Goal: Task Accomplishment & Management: Contribute content

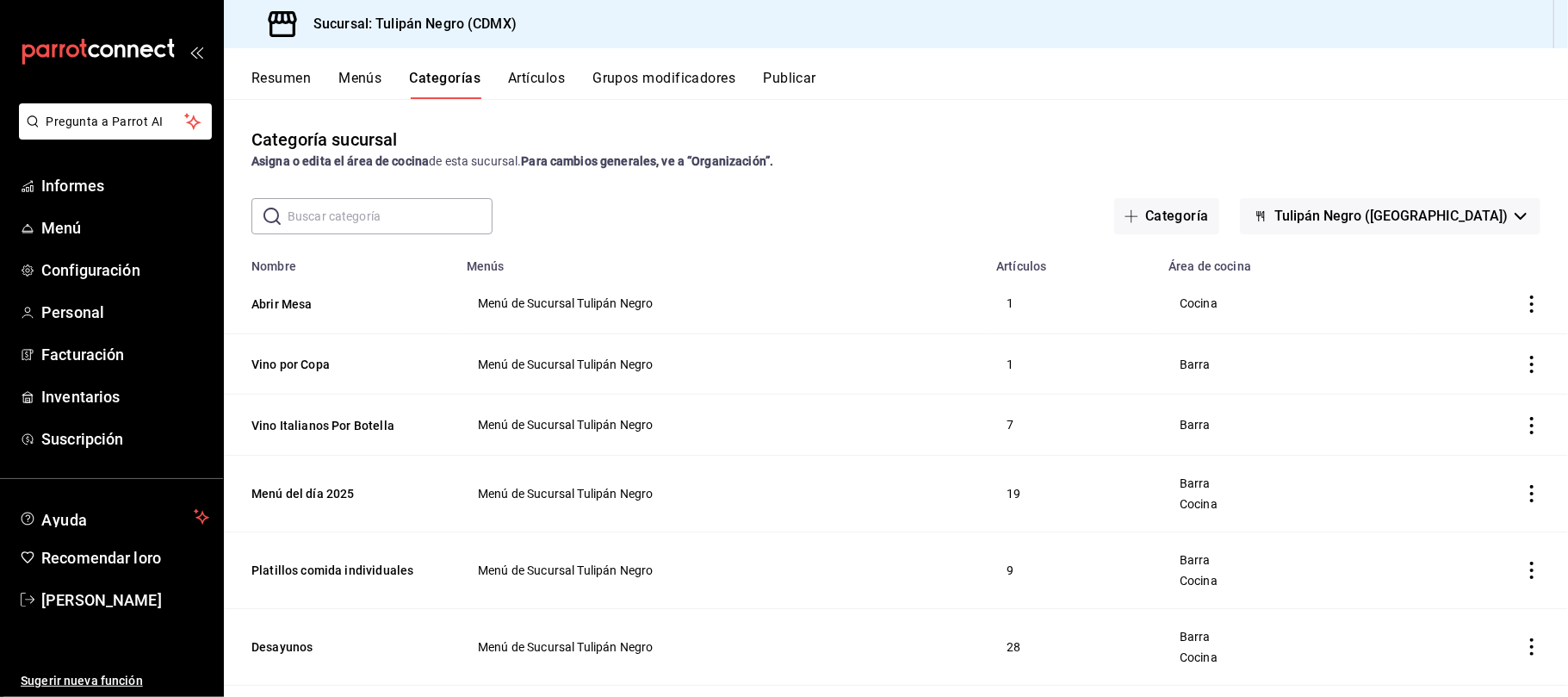
click at [458, 77] on font "Categorías" at bounding box center [446, 78] width 71 height 16
click at [470, 225] on input "text" at bounding box center [390, 216] width 205 height 35
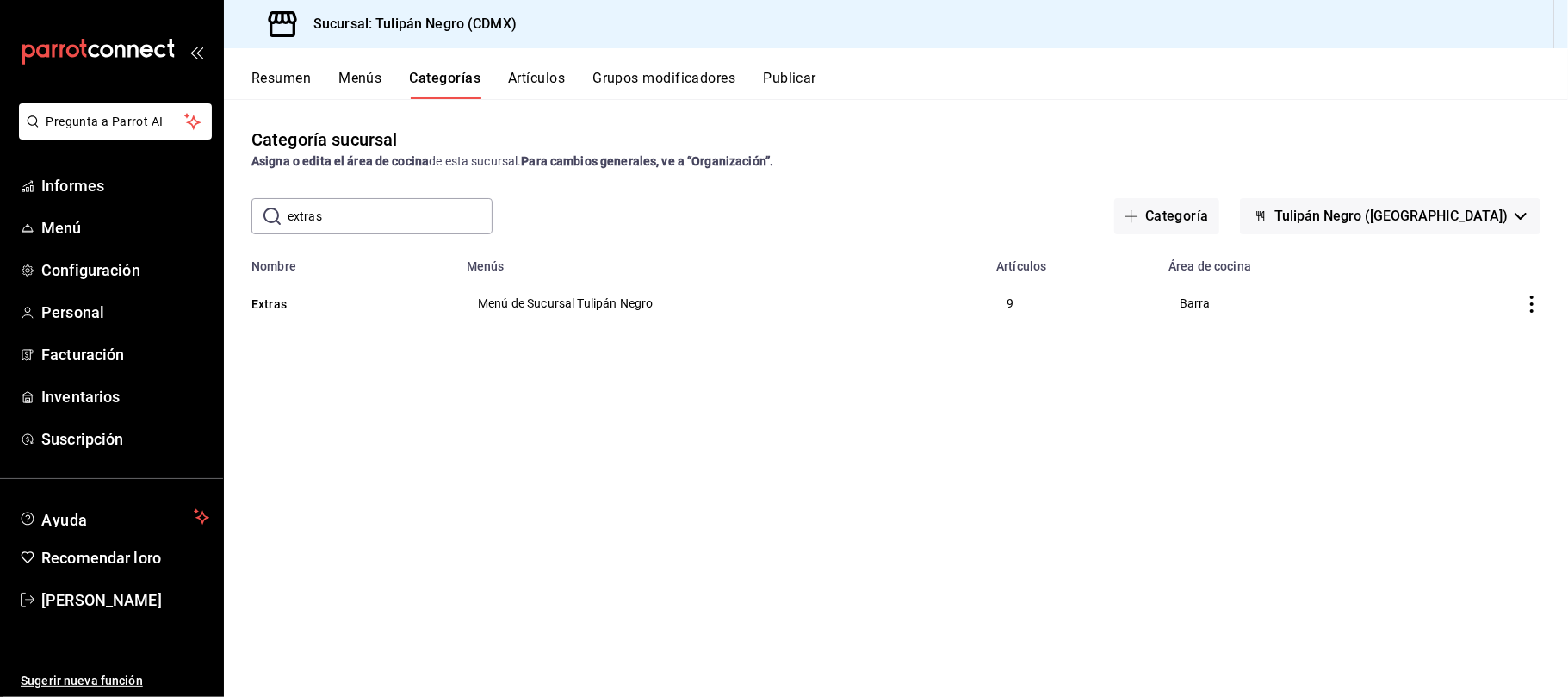
type input "extras"
click at [428, 315] on th "Extras" at bounding box center [340, 303] width 233 height 60
click at [534, 84] on font "Artículos" at bounding box center [537, 78] width 57 height 16
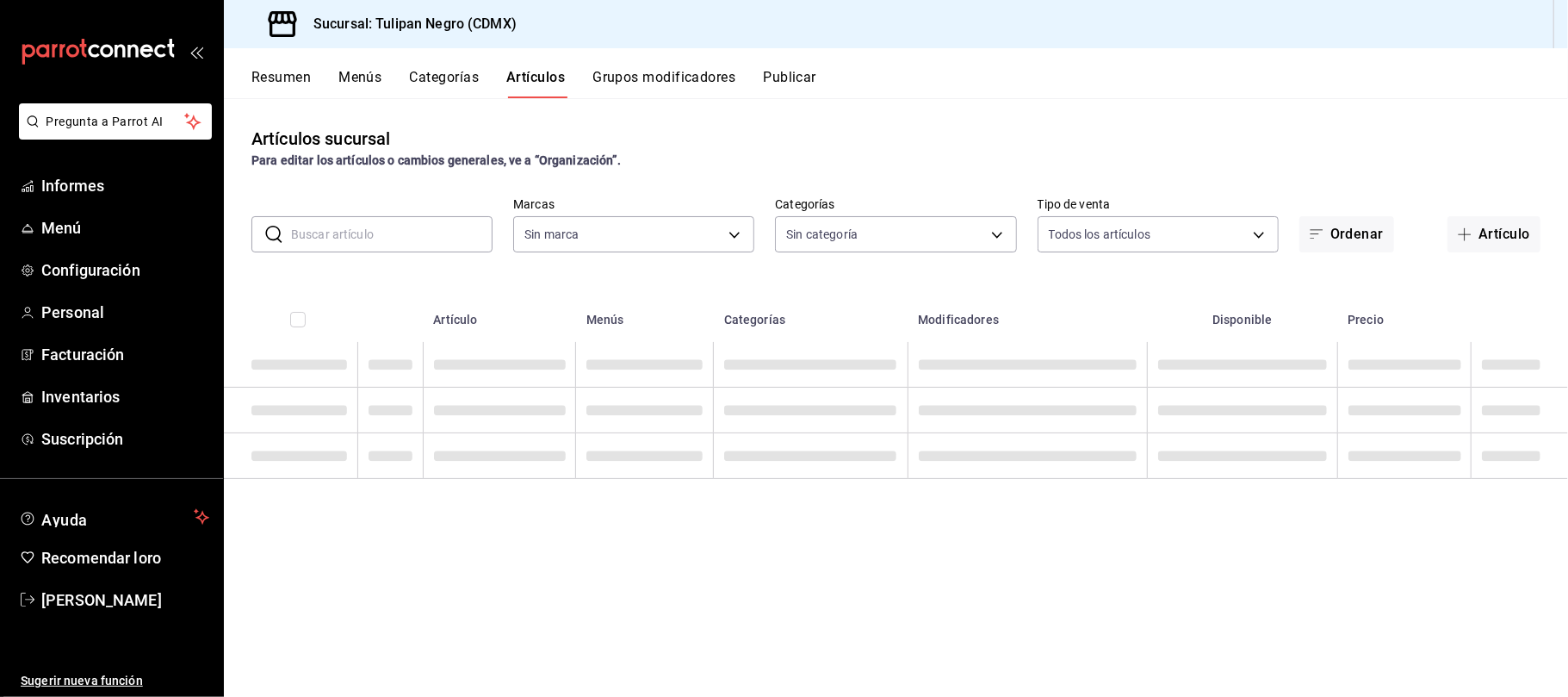
type input "02b478a3-6360-4822-a852-509f8d1e5124"
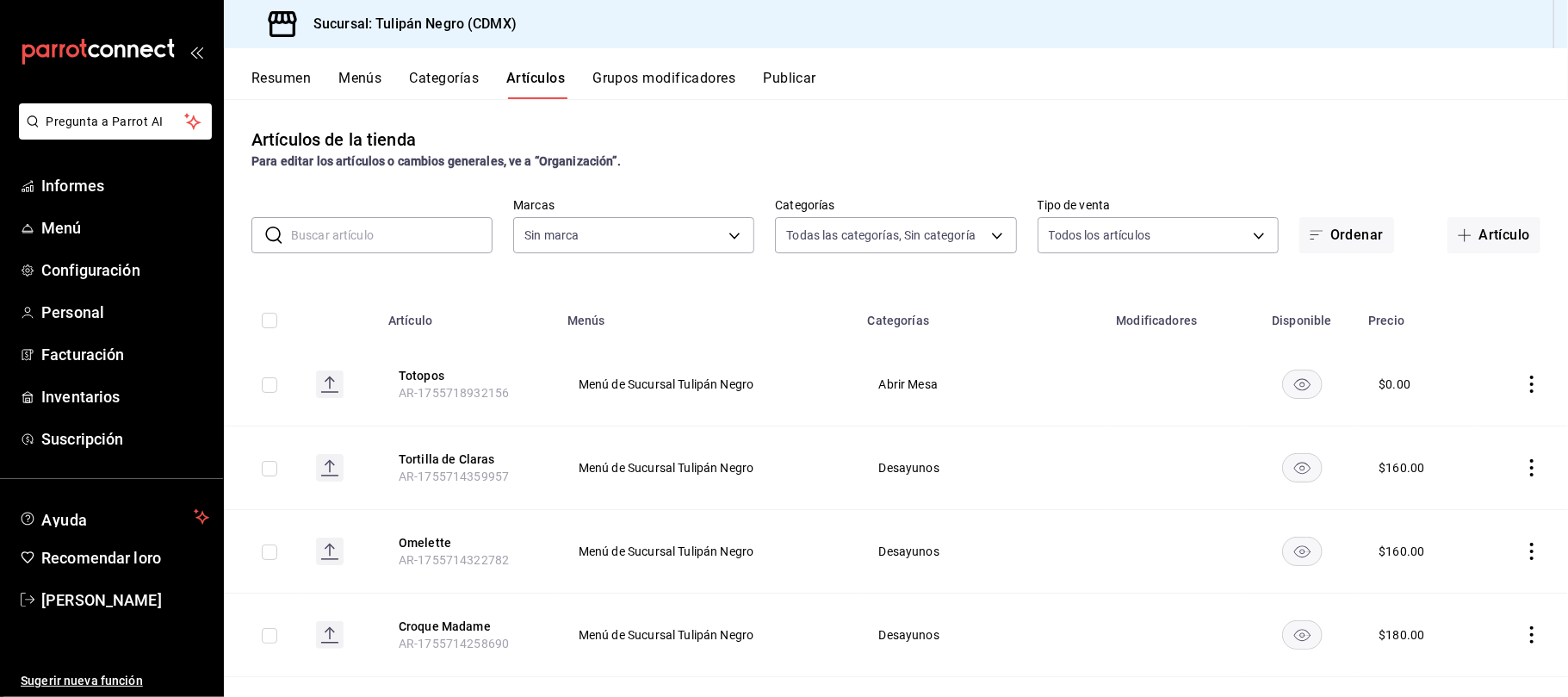
type input "7e9e007c-ebc9-45b2-8b13-0394ee6686bd,0b5aab52-02e1-4119-9acc-a791c5527926,4c5dc…"
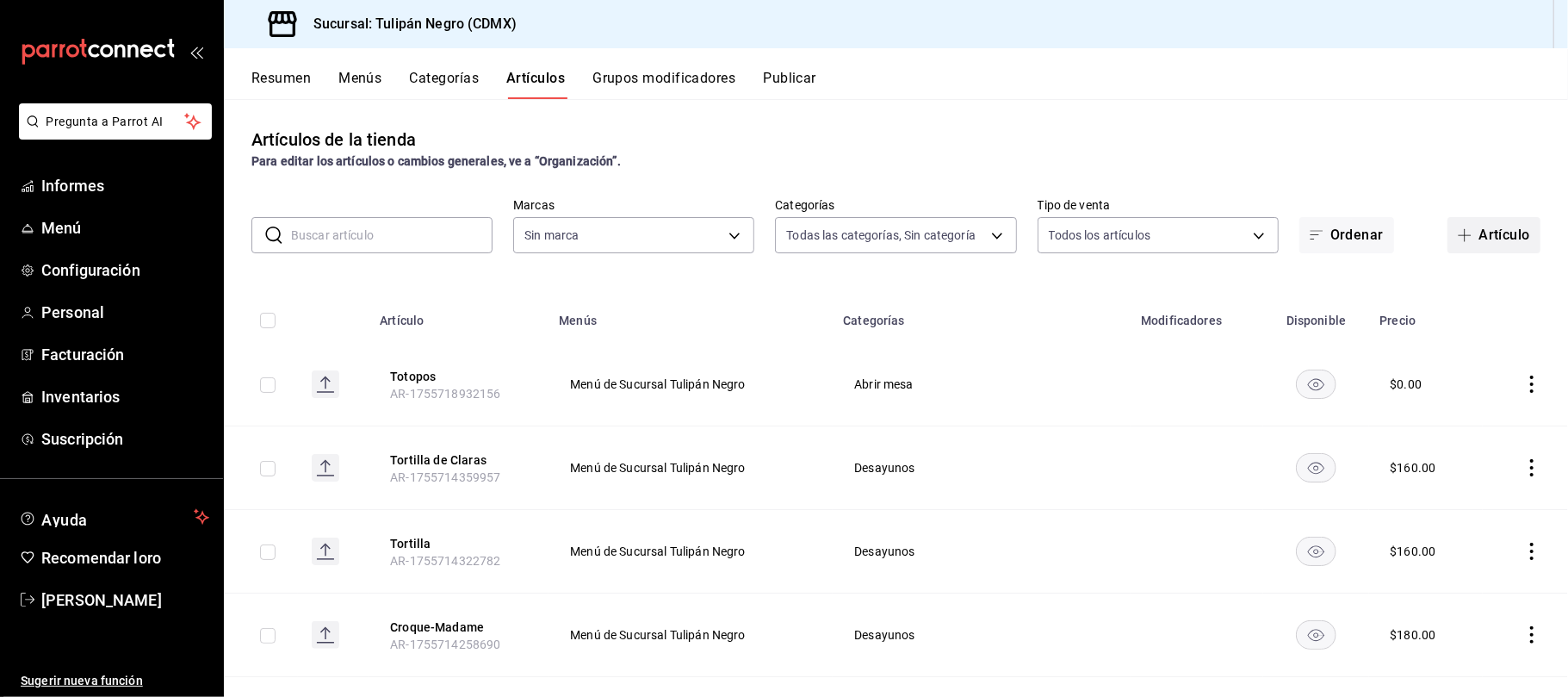
click at [1479, 236] on font "Artículo" at bounding box center [1505, 234] width 52 height 16
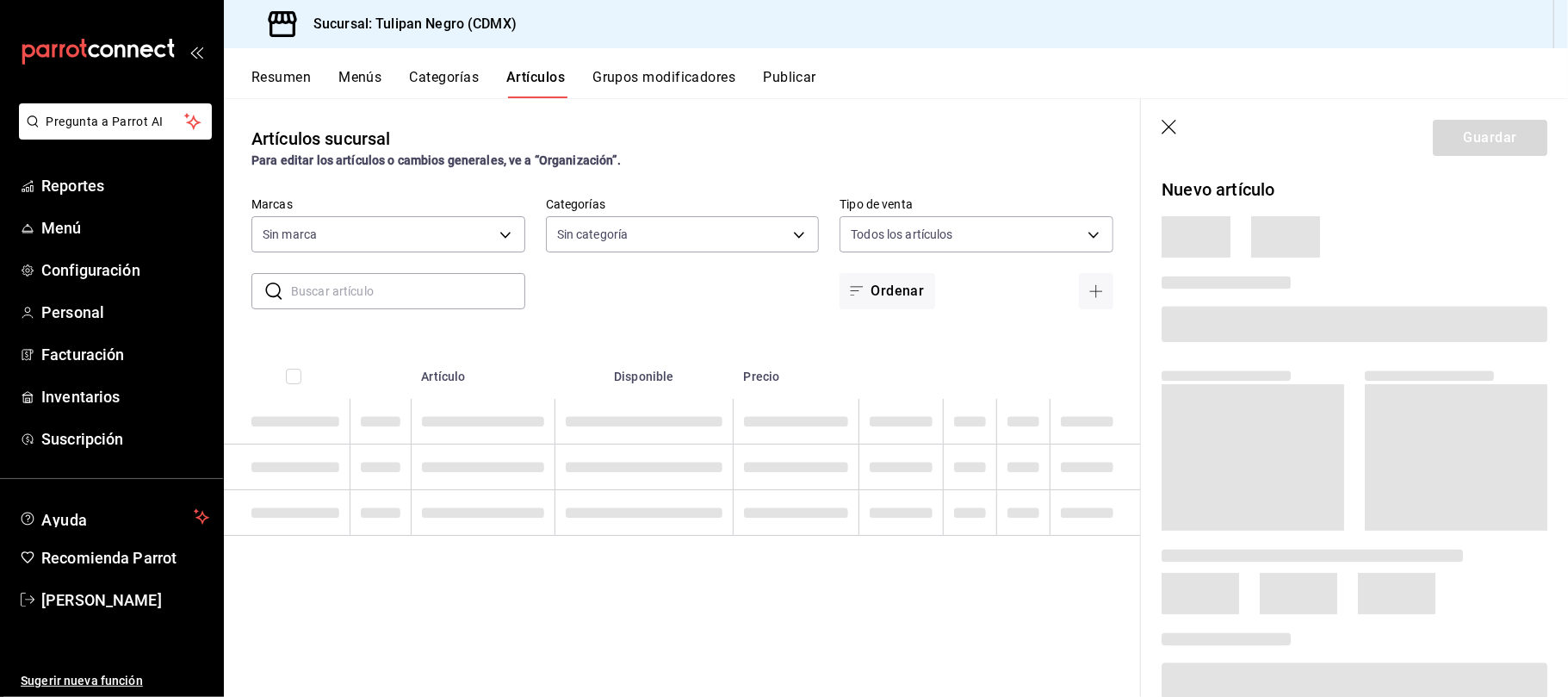
type input "7e9e007c-ebc9-45b2-8b13-0394ee6686bd,0b5aab52-02e1-4119-9acc-a791c5527926,4c5dc…"
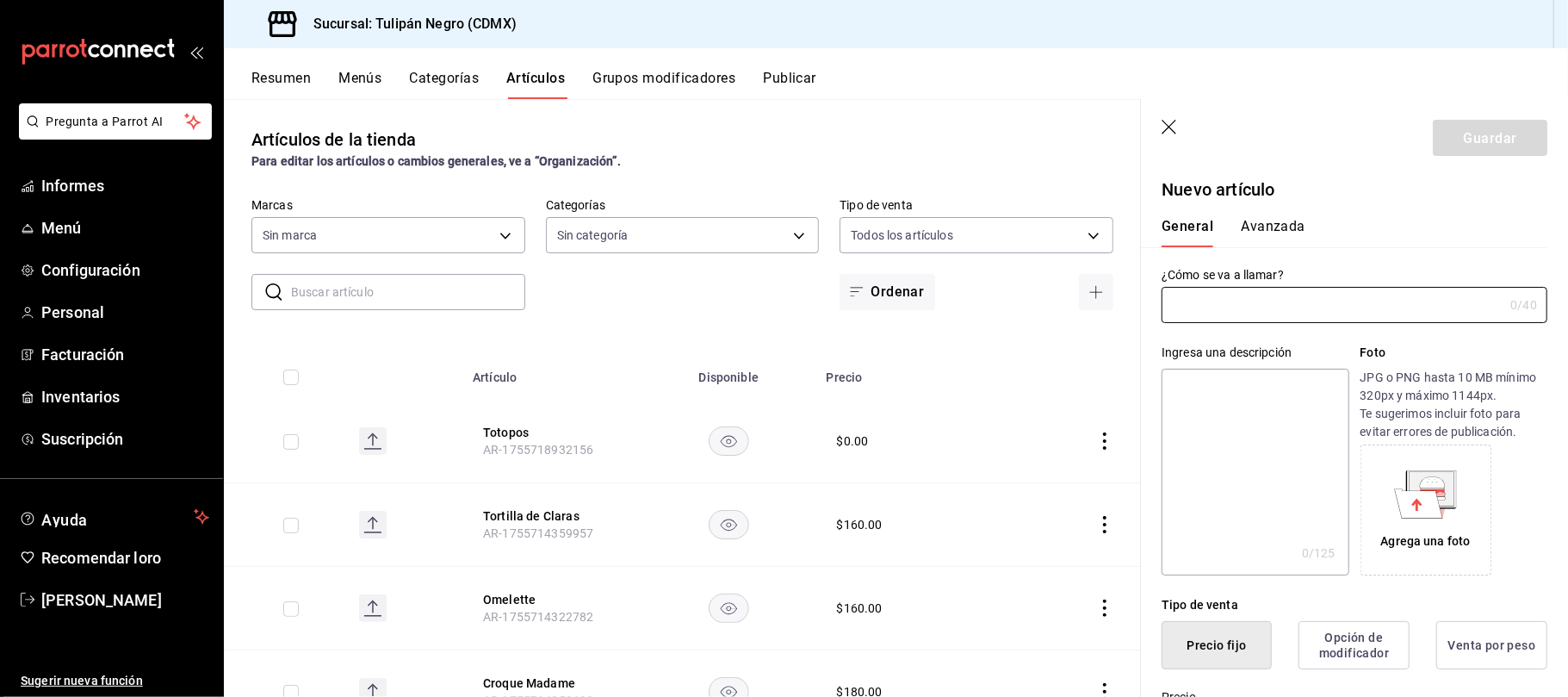
type input "02b478a3-6360-4822-a852-509f8d1e5124"
type input "AR-1755741598247"
type input "o"
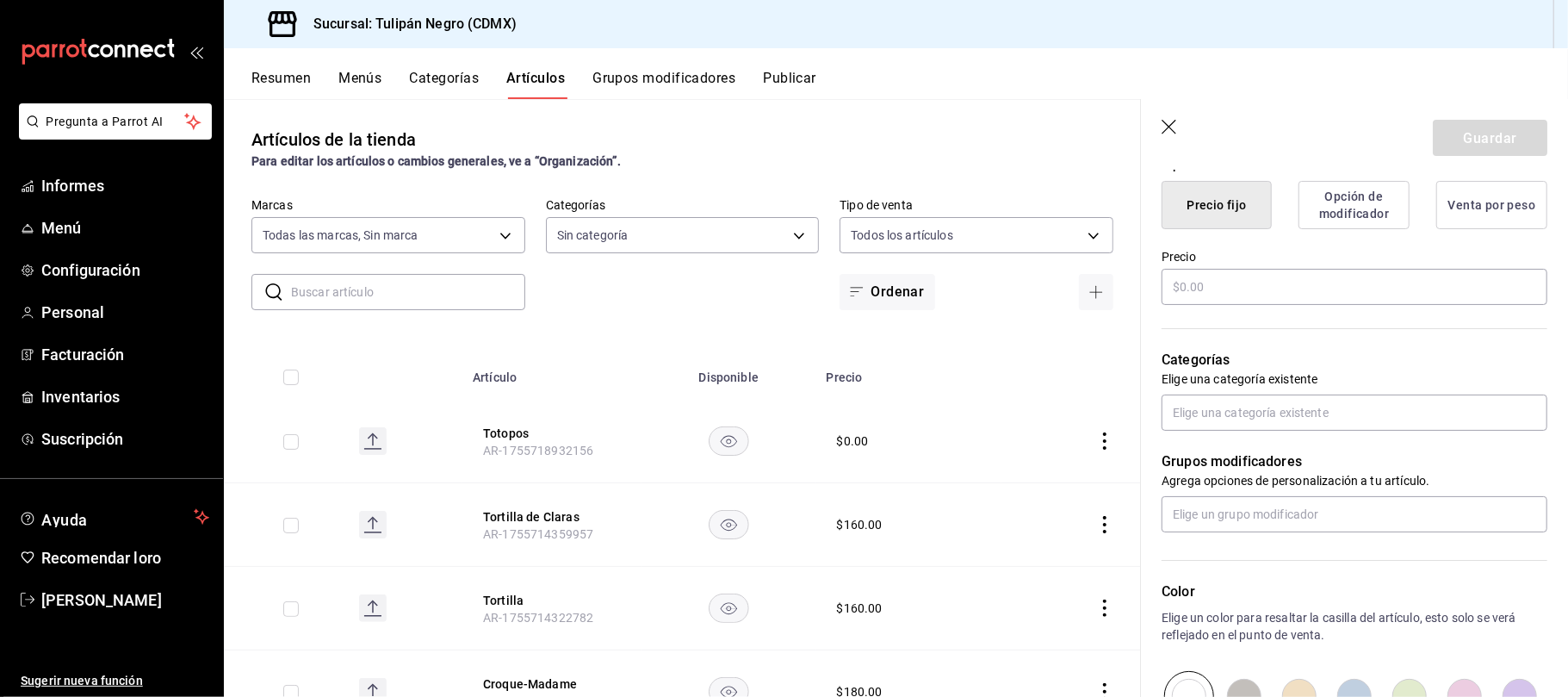
scroll to position [459, 0]
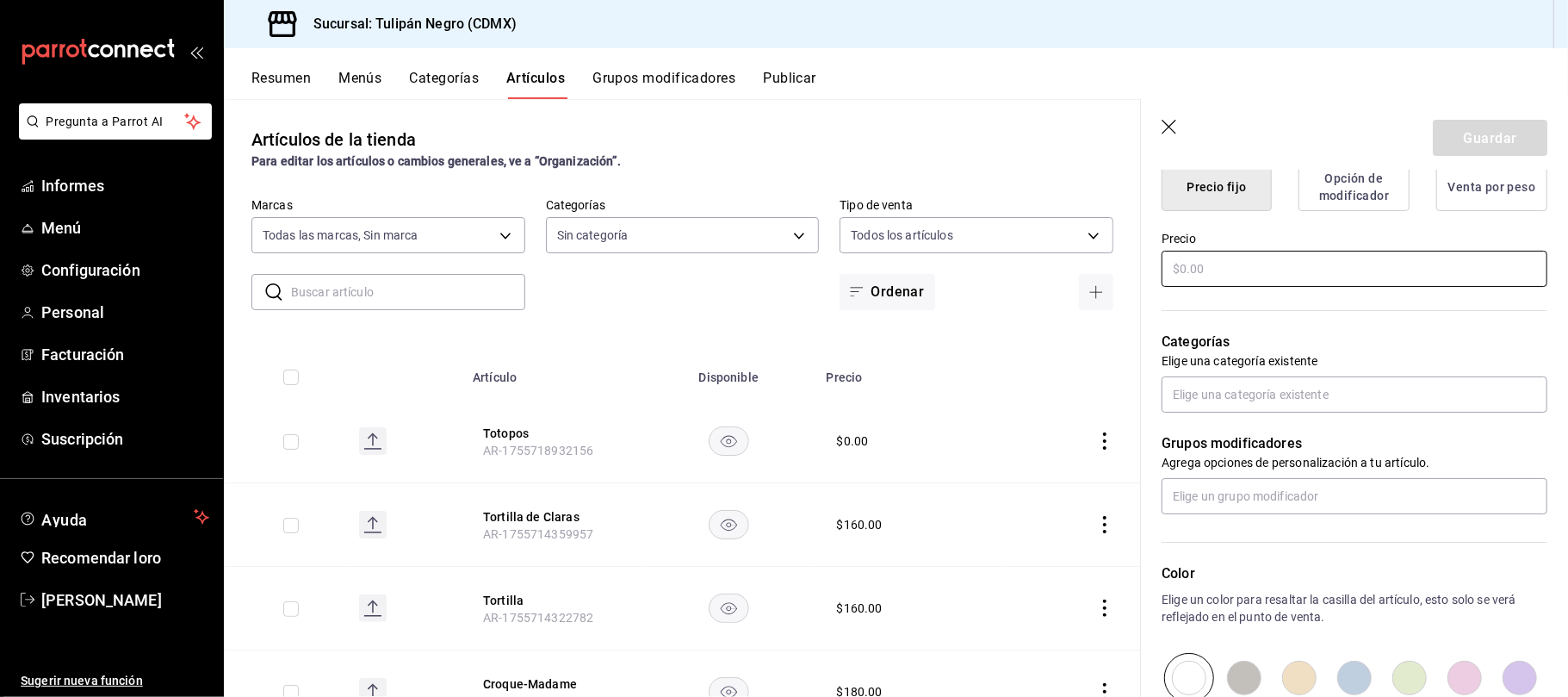
type input "Orden de tortillas ch"
click at [1232, 286] on input "text" at bounding box center [1354, 268] width 386 height 37
type input "$20.00"
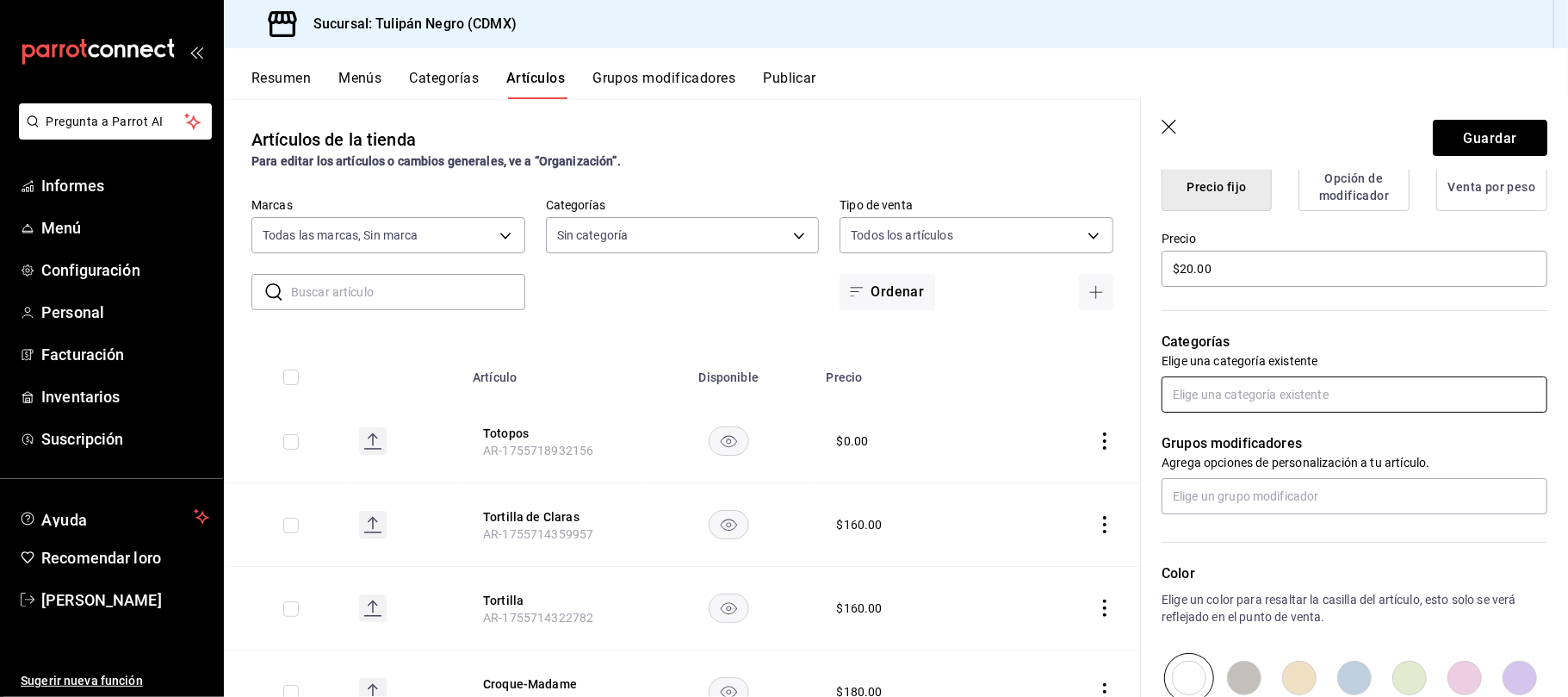
click at [1249, 413] on input "text" at bounding box center [1354, 394] width 386 height 37
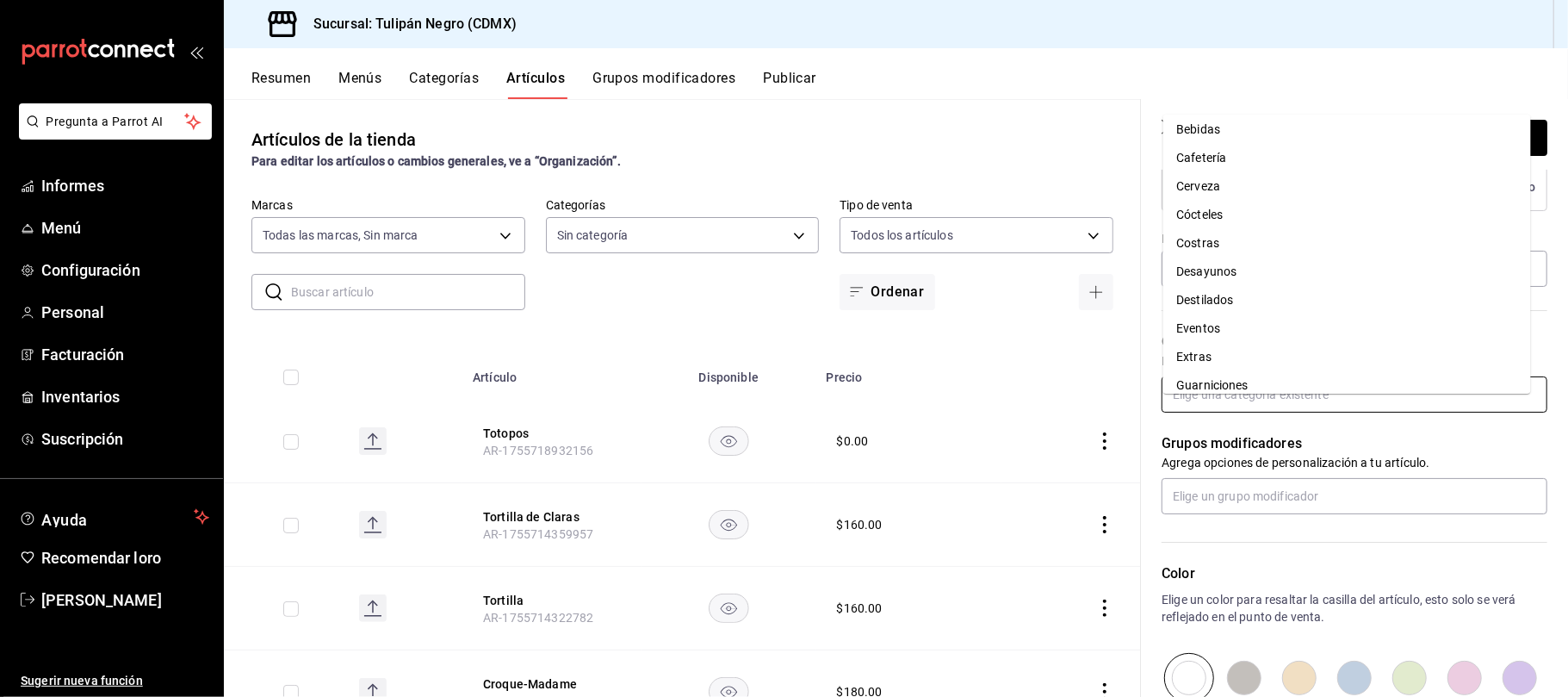
scroll to position [42, 0]
click at [1216, 366] on li "Extras" at bounding box center [1347, 378] width 368 height 29
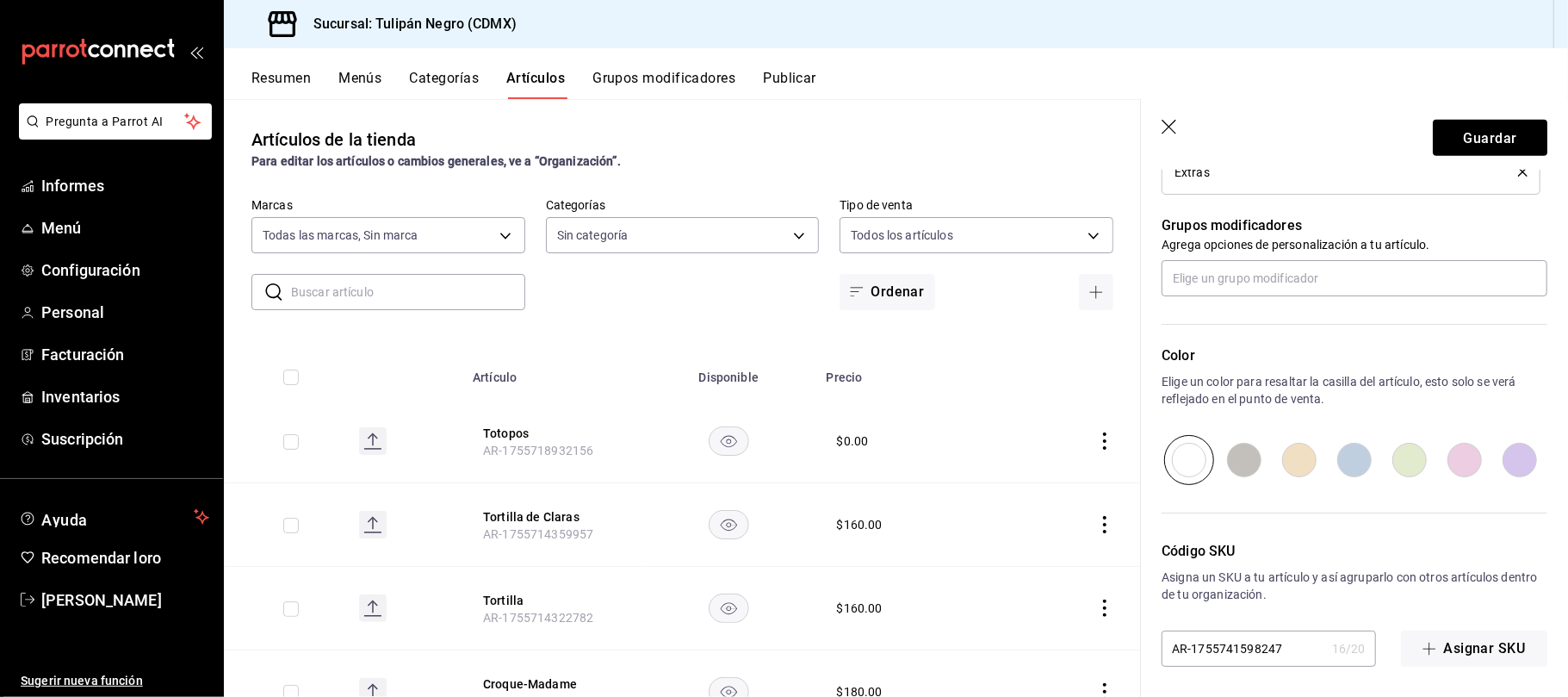
scroll to position [756, 0]
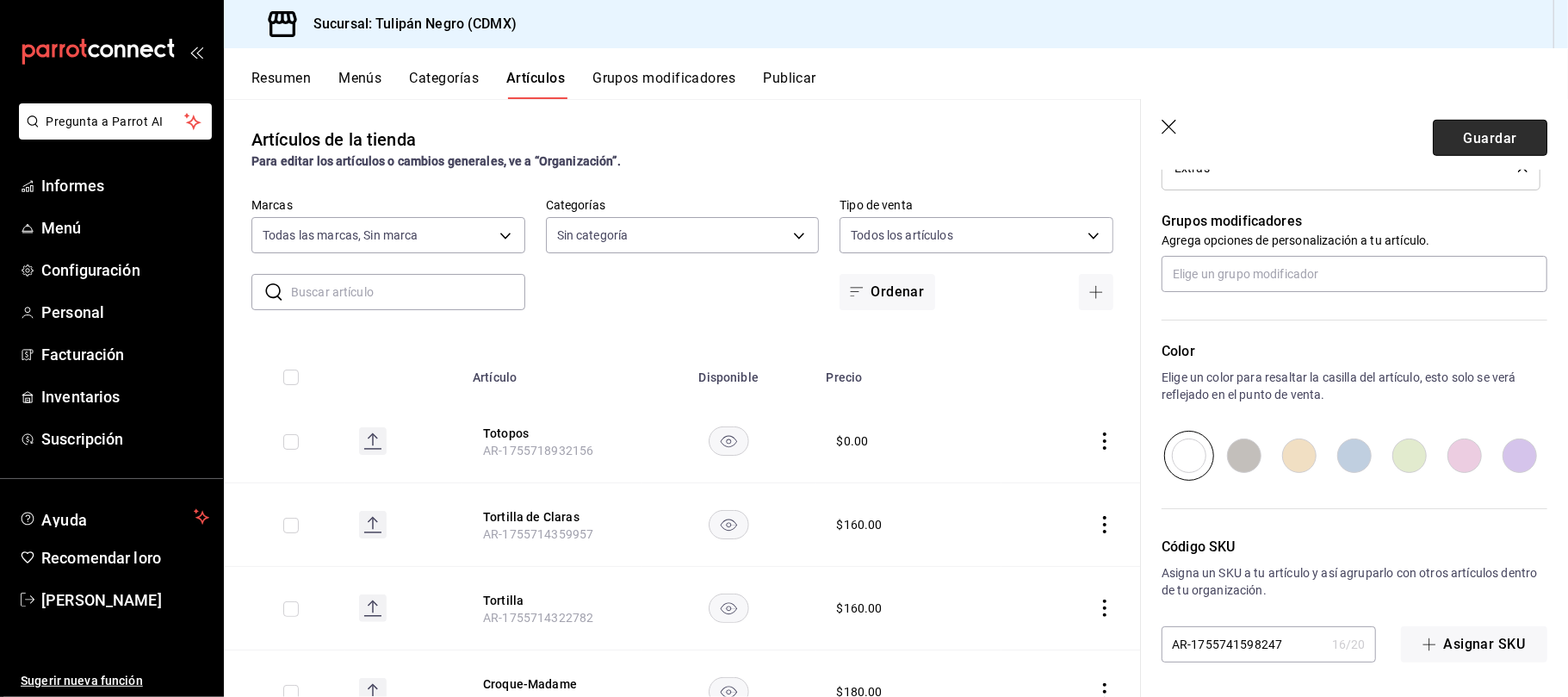
click at [1469, 135] on font "Guardar" at bounding box center [1490, 137] width 53 height 16
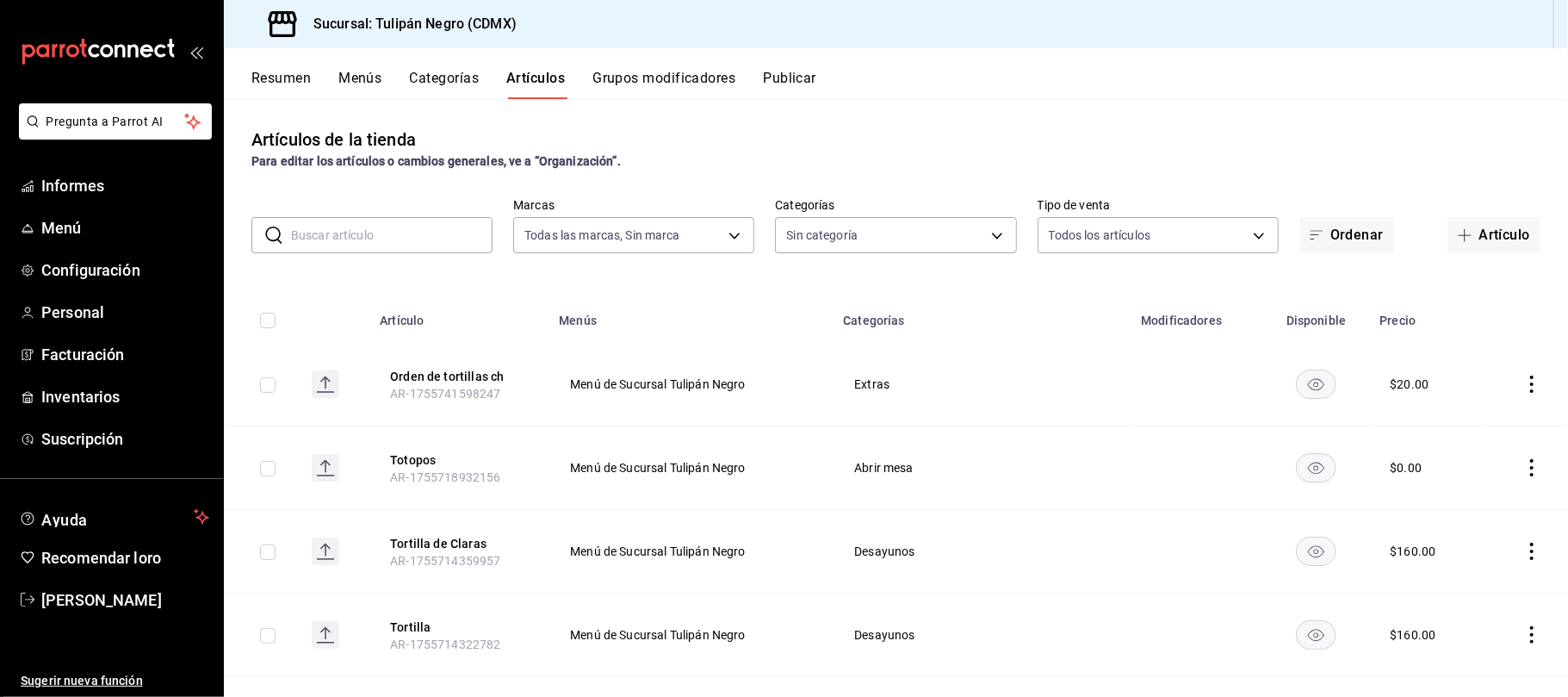
click at [1523, 386] on icon "comportamiento" at bounding box center [1531, 383] width 17 height 17
click at [1464, 427] on font "Editar" at bounding box center [1457, 423] width 33 height 13
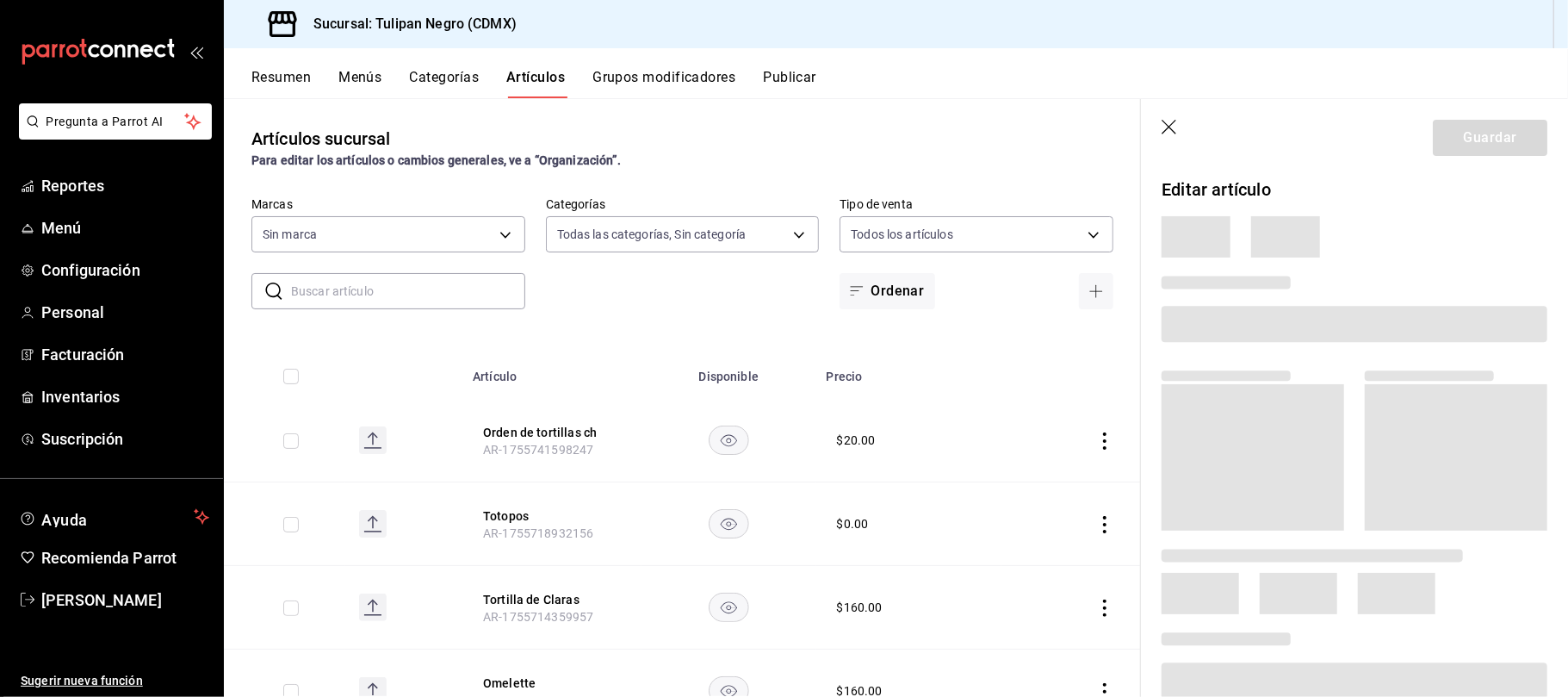
type input "7e9e007c-ebc9-45b2-8b13-0394ee6686bd,0b5aab52-02e1-4119-9acc-a791c5527926,4c5dc…"
type input "02b478a3-6360-4822-a852-509f8d1e5124"
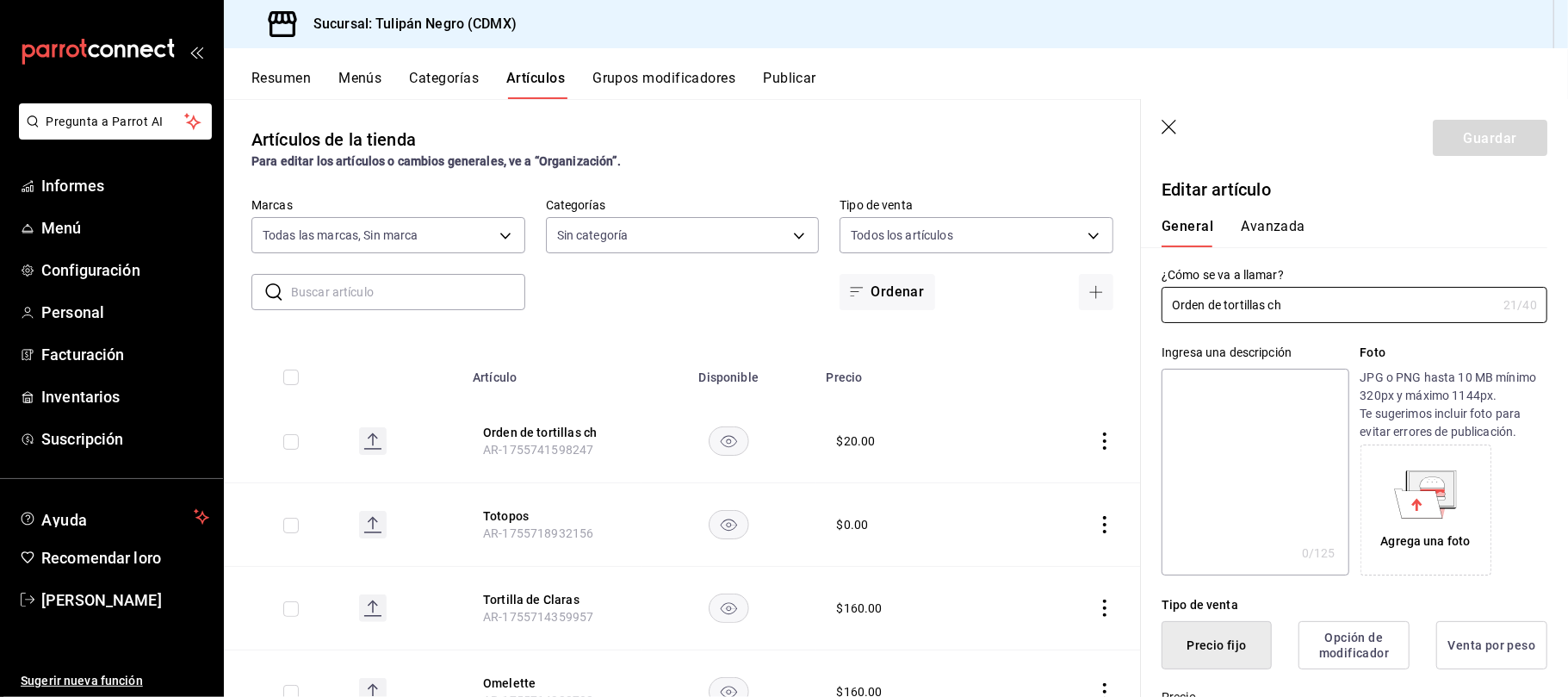
type input "$20.00"
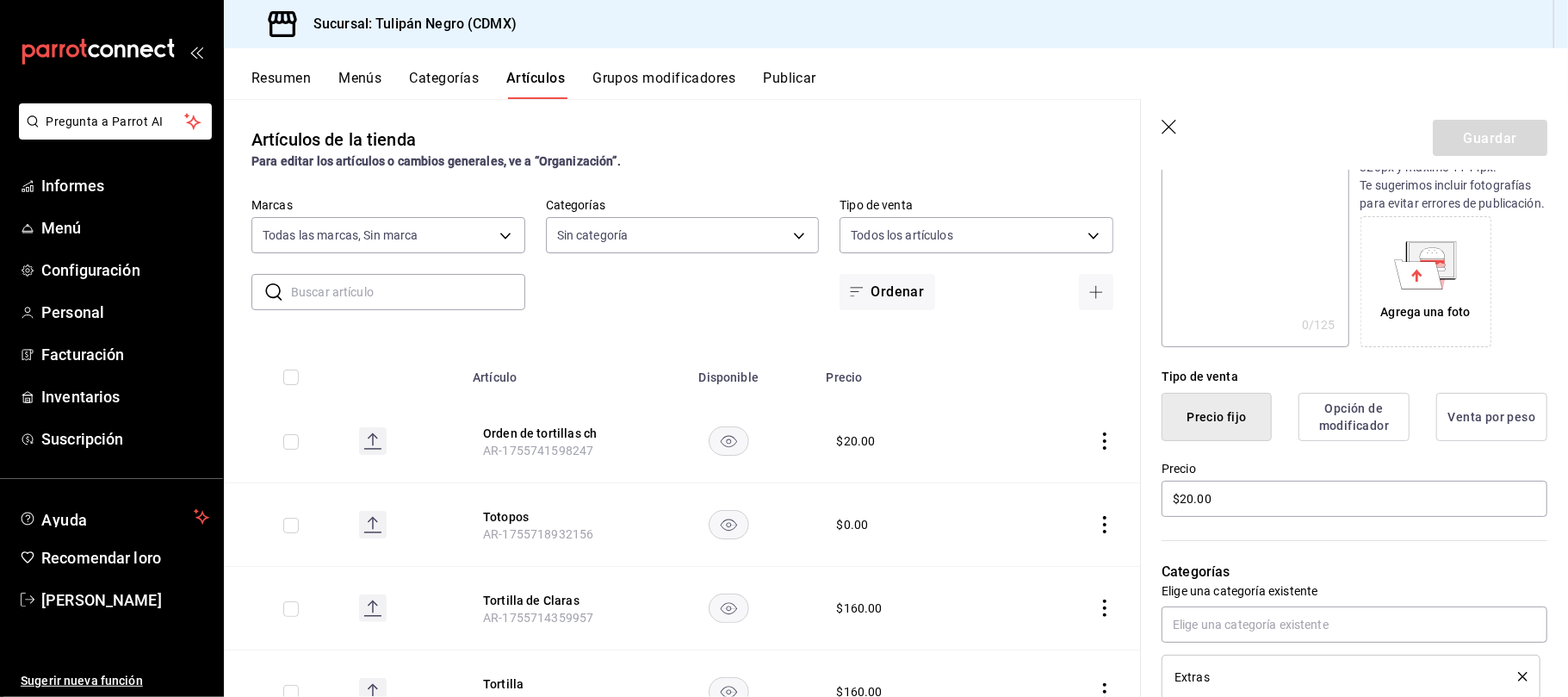
scroll to position [344, 0]
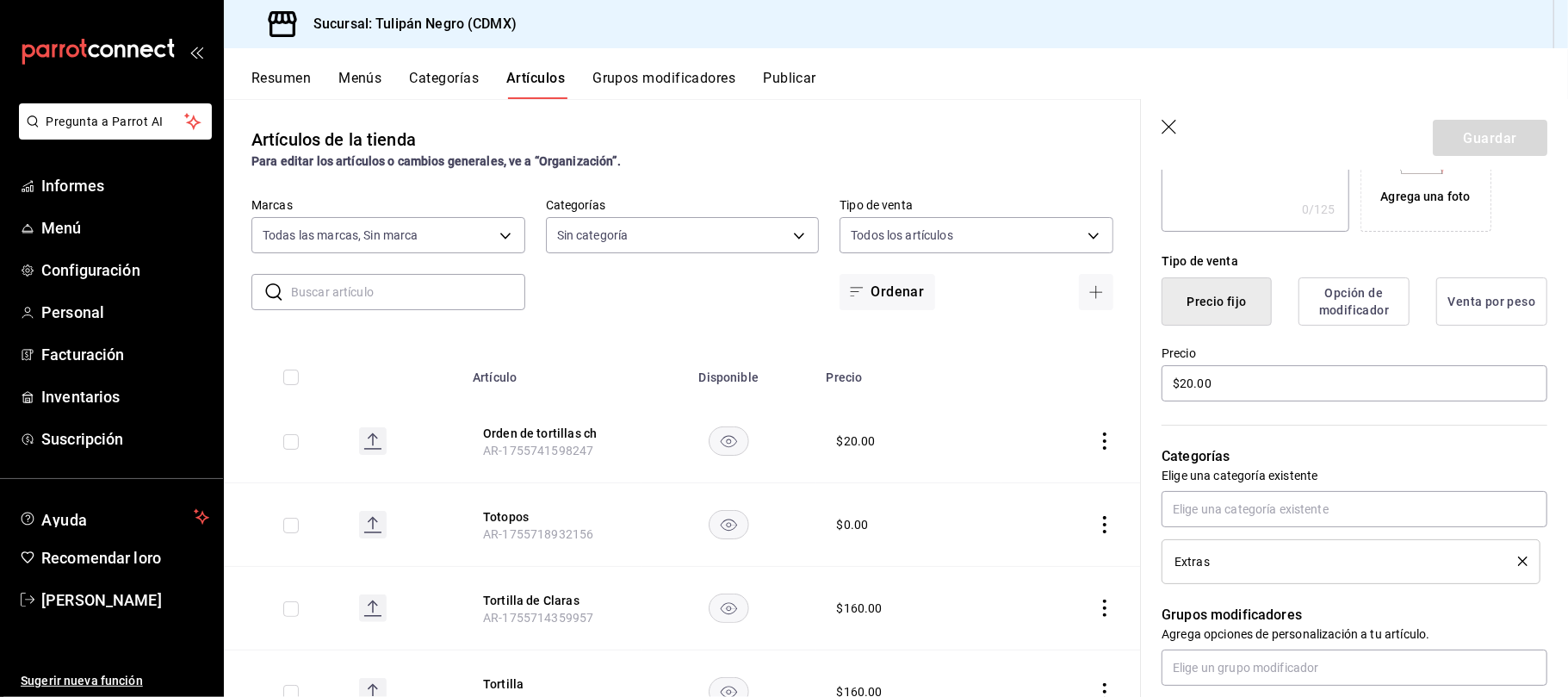
click at [1360, 316] on font "Opción de modificador" at bounding box center [1354, 302] width 70 height 30
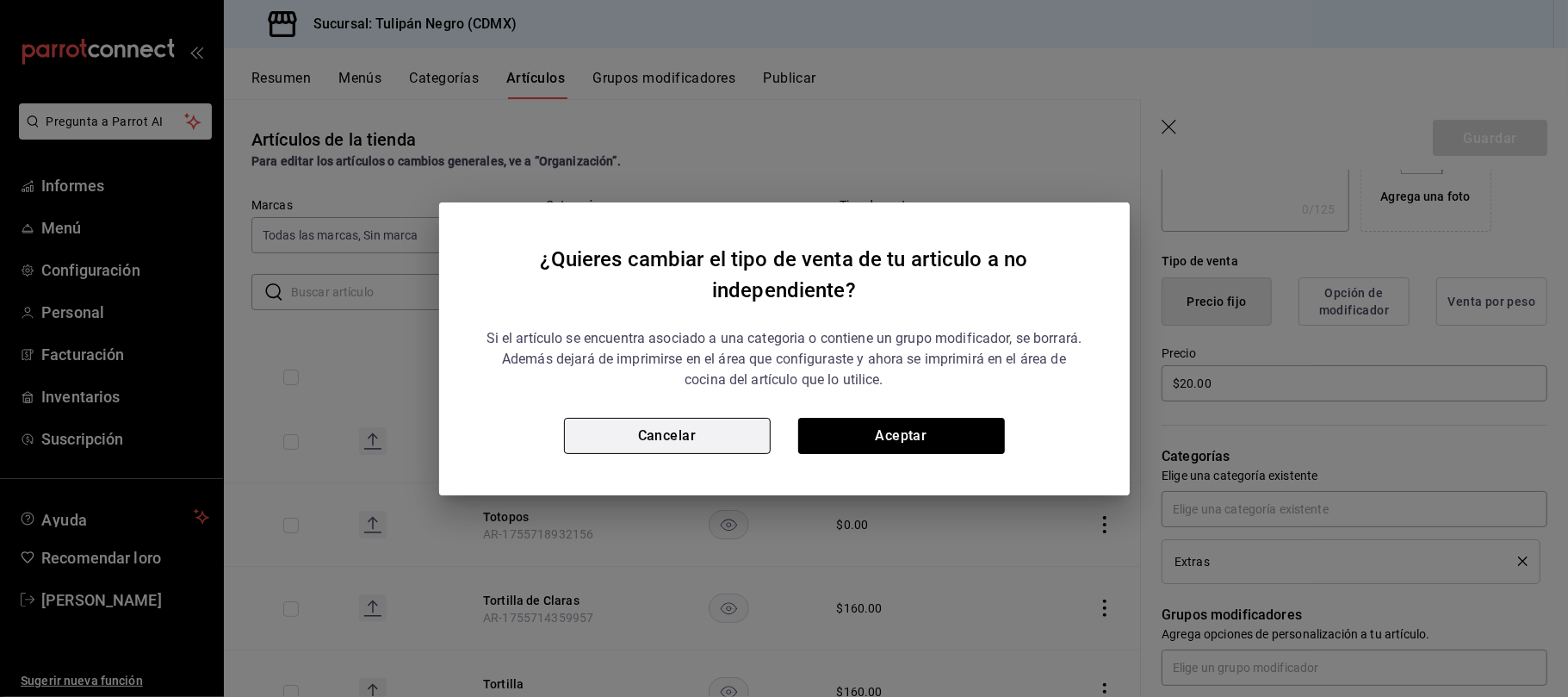
click at [648, 434] on button "Cancelar" at bounding box center [668, 436] width 207 height 37
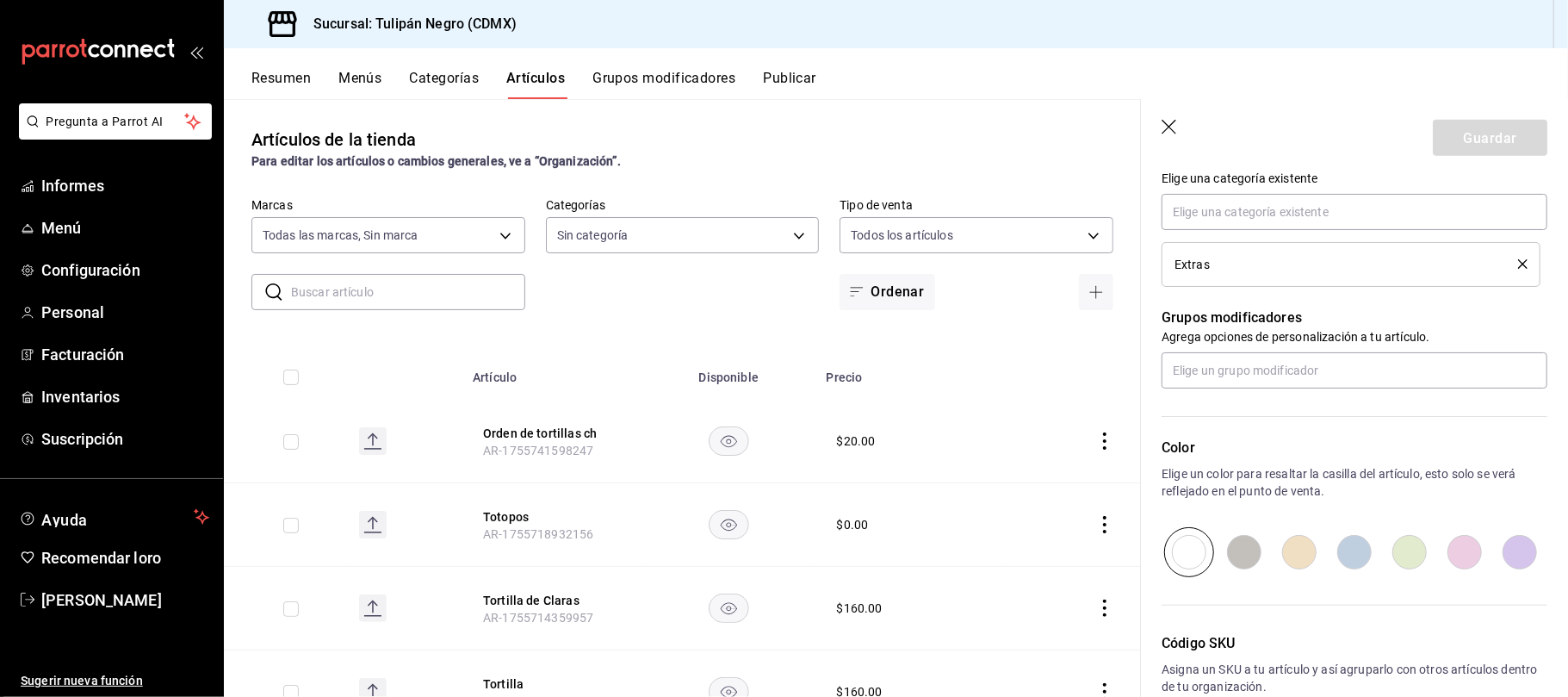
scroll to position [756, 0]
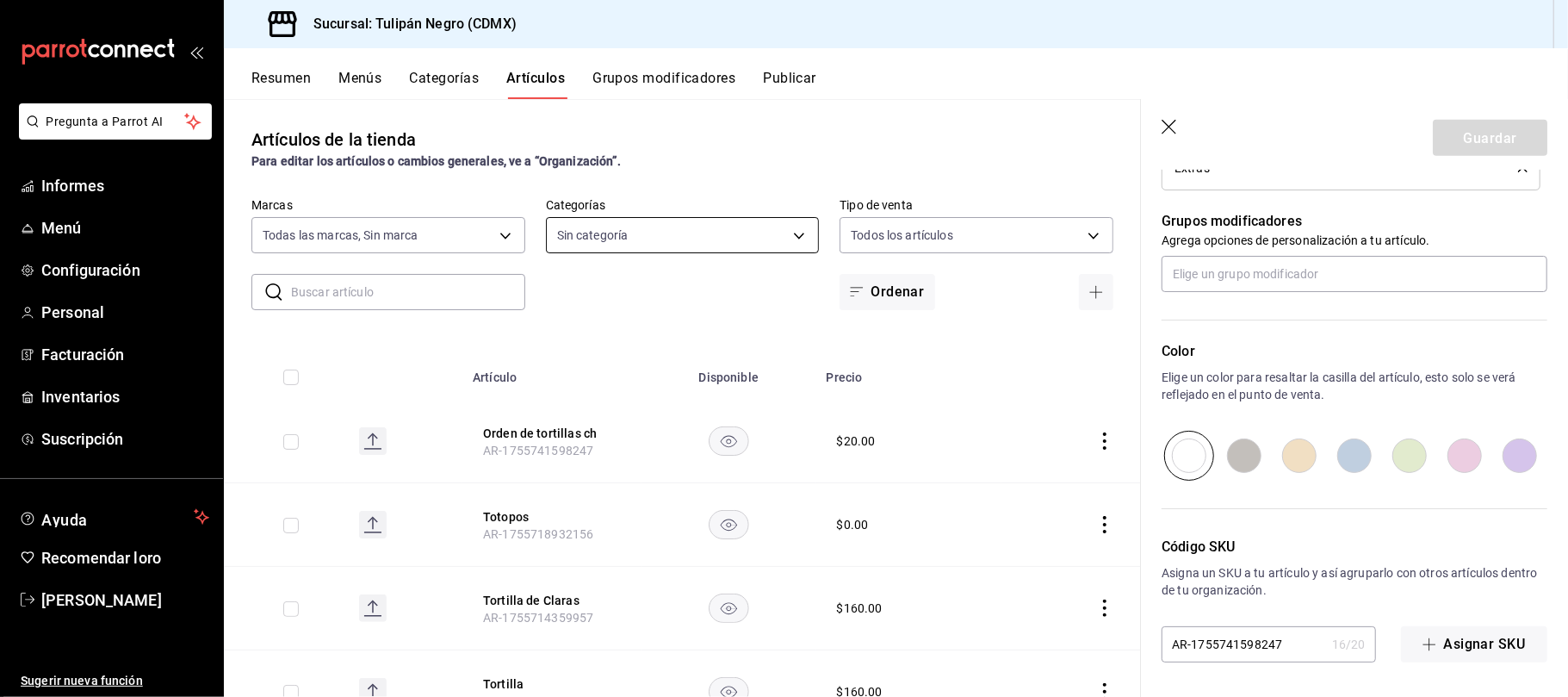
click at [792, 234] on body "Pregunta a Parrot AI Informes Menú Configuración Personal Facturación Inventari…" at bounding box center [784, 348] width 1568 height 697
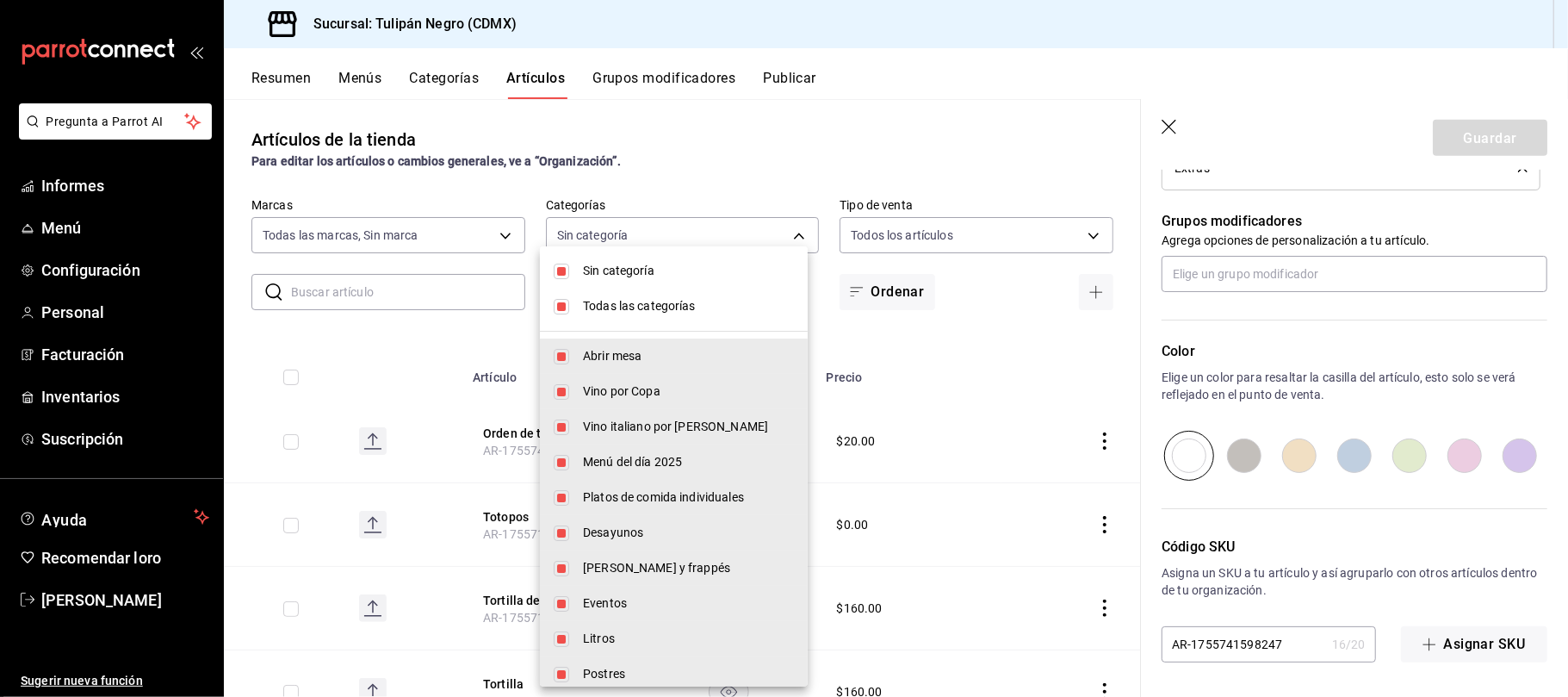
click at [567, 268] on input "checkbox" at bounding box center [561, 271] width 15 height 15
checkbox input "false"
click at [570, 299] on li "Todas las categorías" at bounding box center [674, 307] width 267 height 36
checkbox input "false"
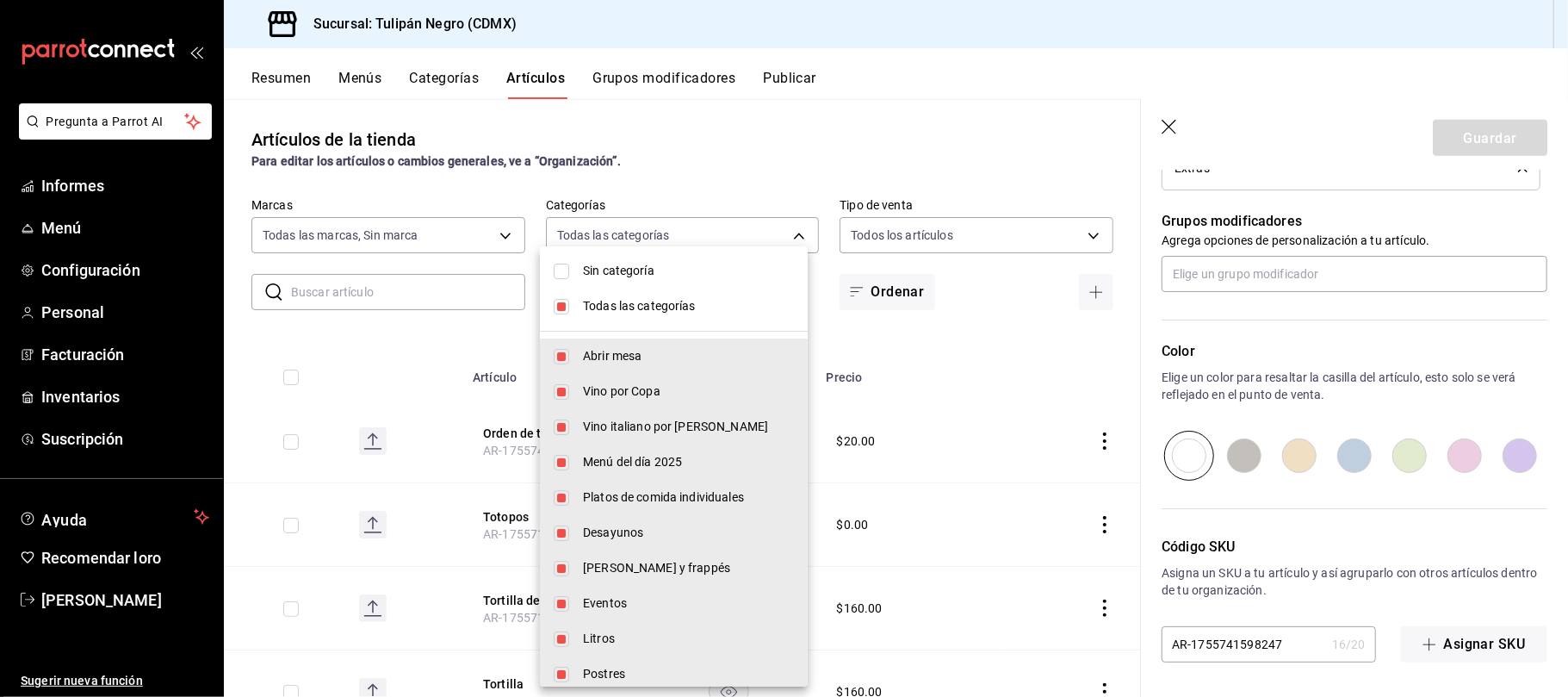
checkbox input "false"
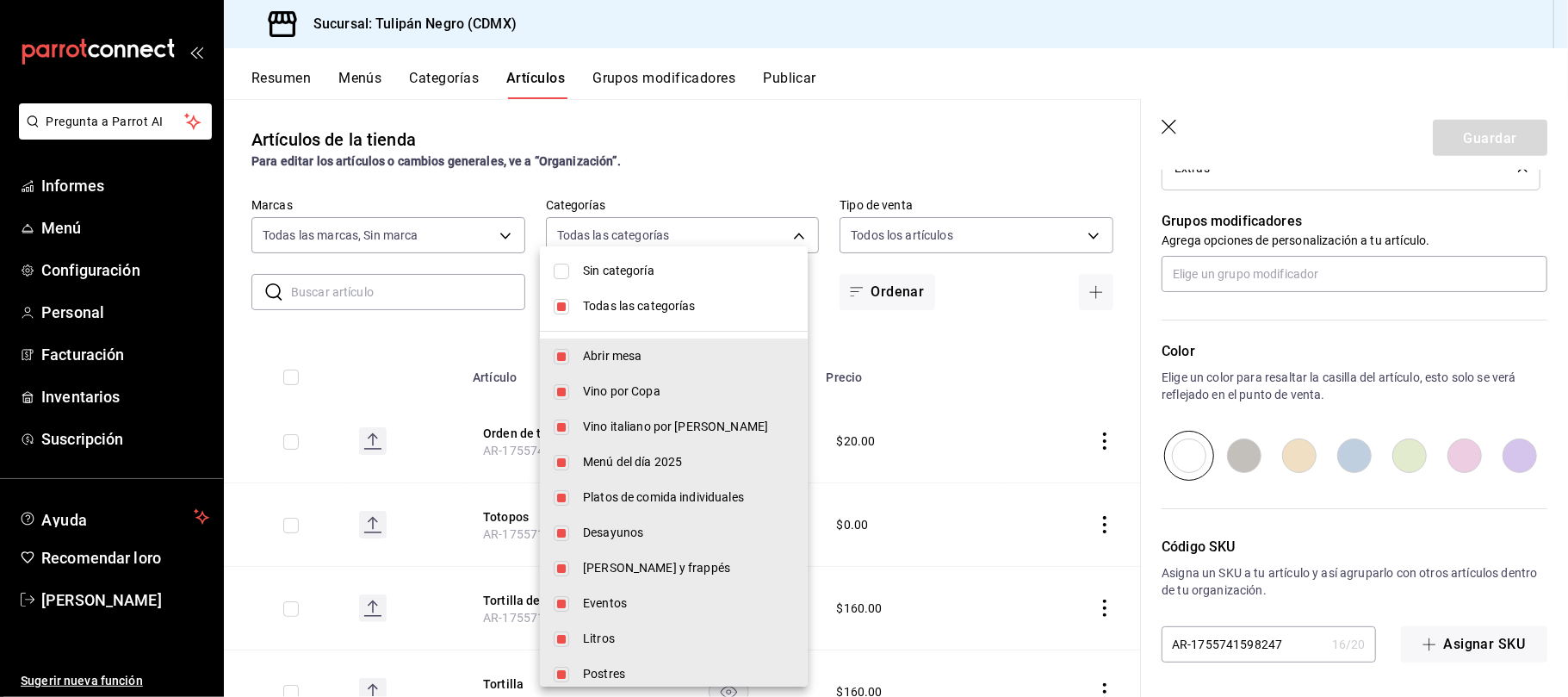
checkbox input "false"
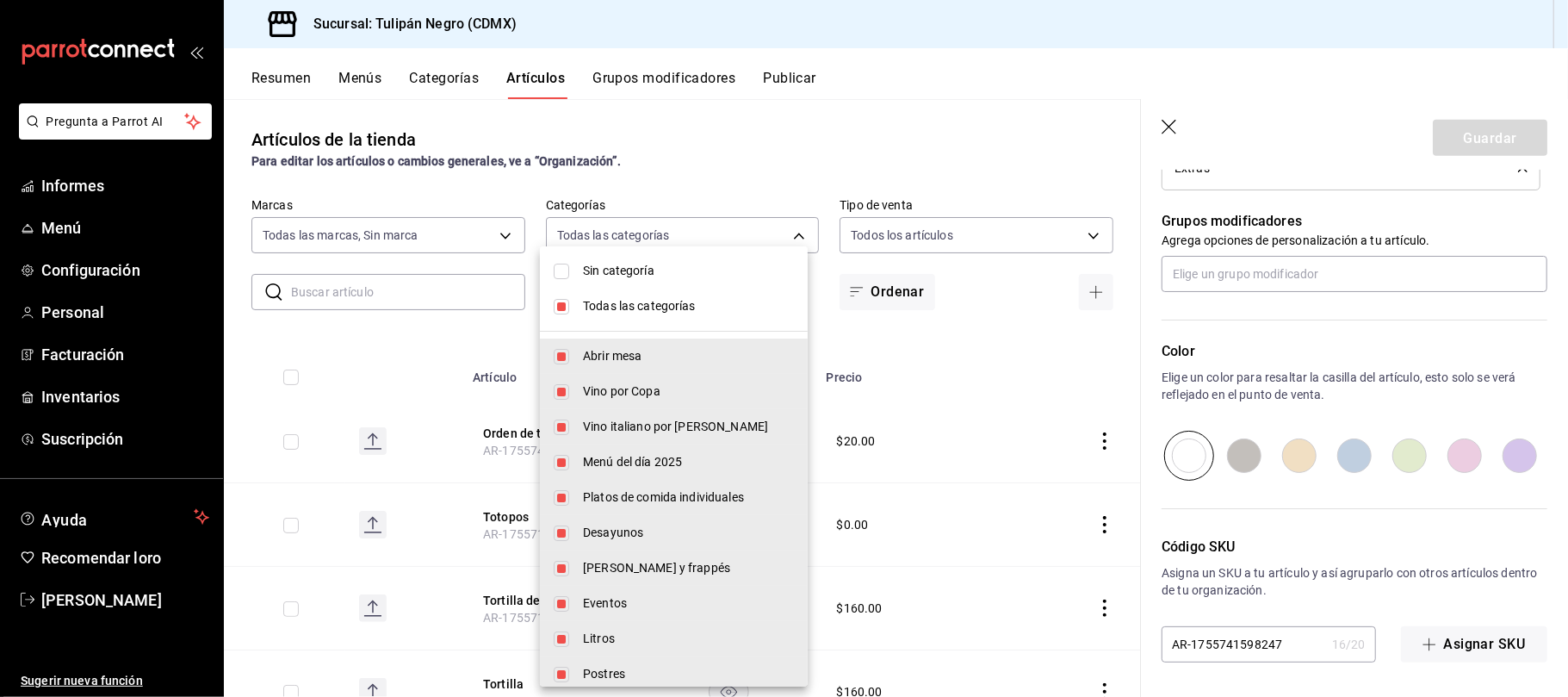
checkbox input "false"
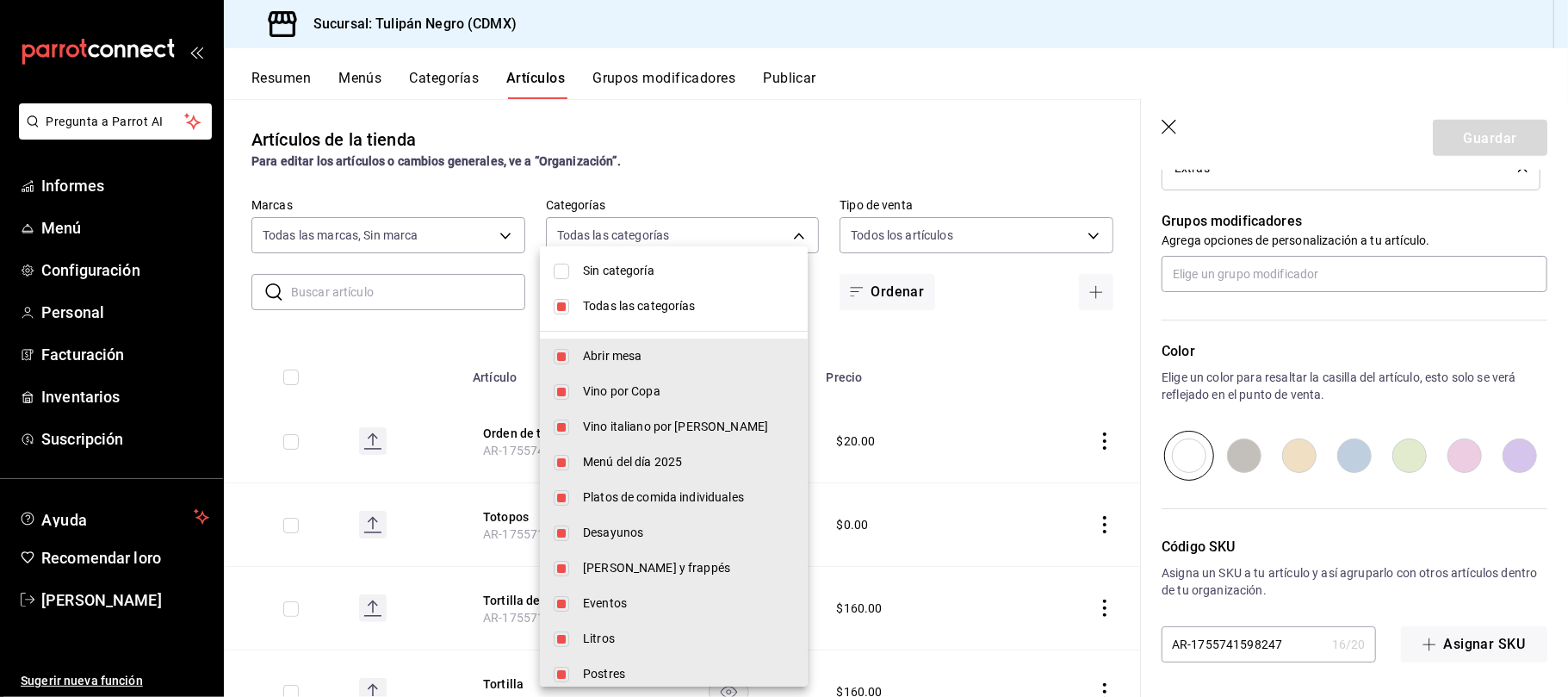
checkbox input "false"
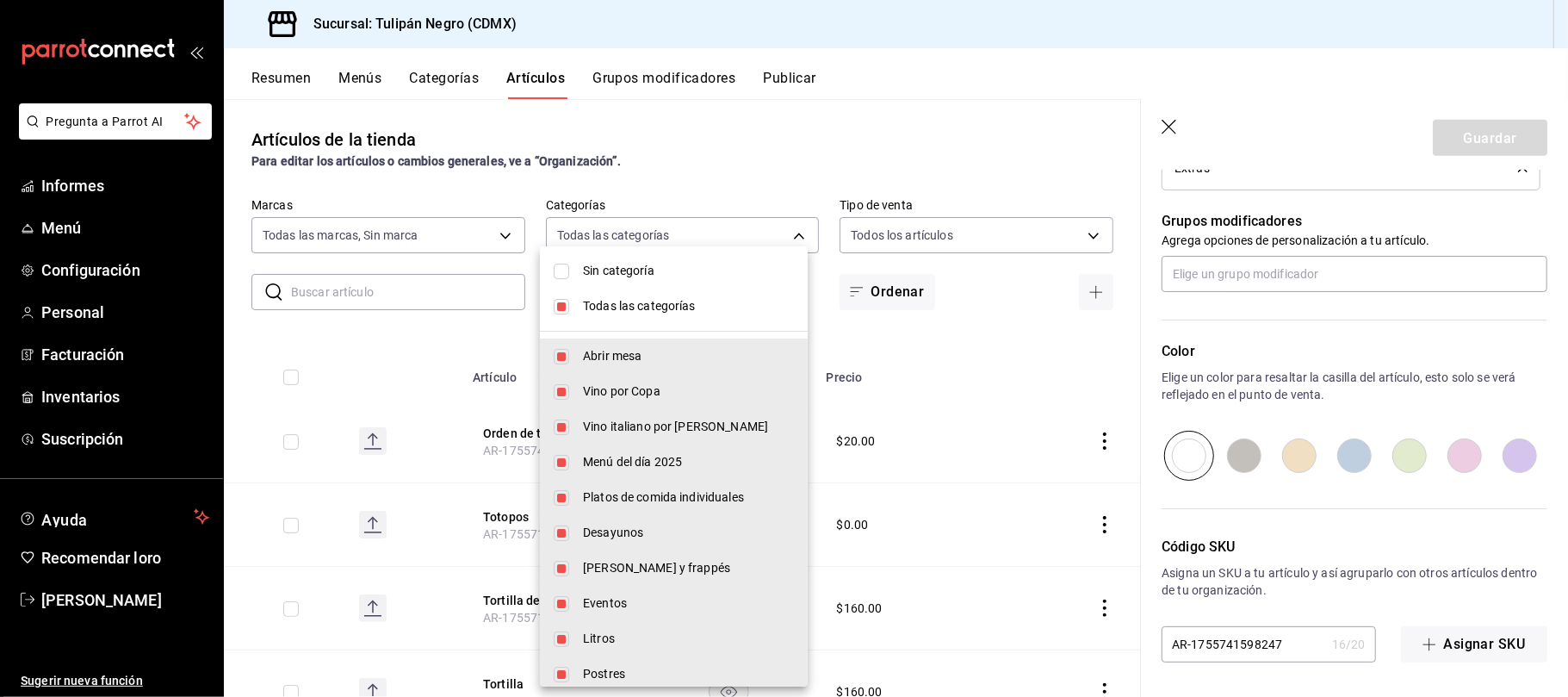
checkbox input "false"
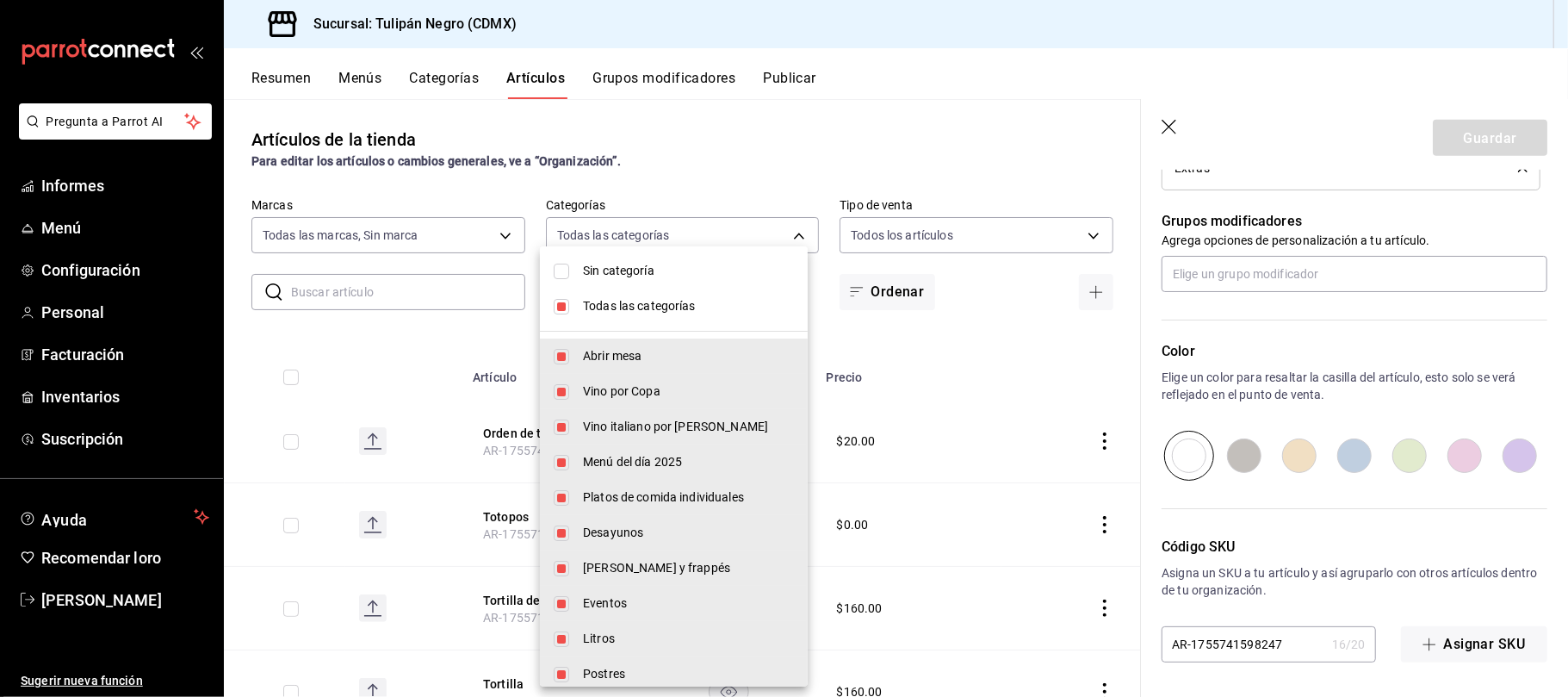
checkbox input "false"
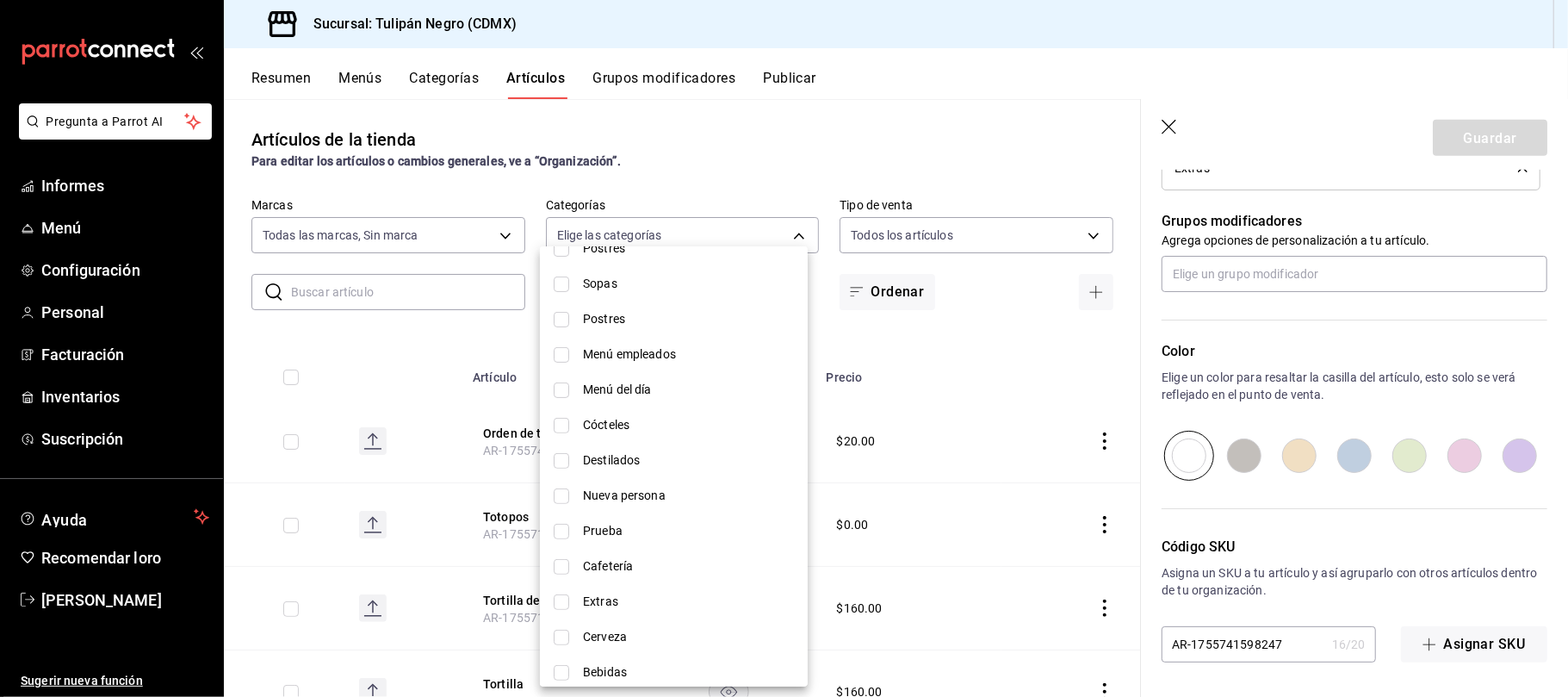
scroll to position [573, 0]
click at [595, 447] on font "Extras" at bounding box center [601, 452] width 36 height 13
type input "6fd180d5-8edc-43e9-b39c-6dc9e5ede532"
checkbox input "true"
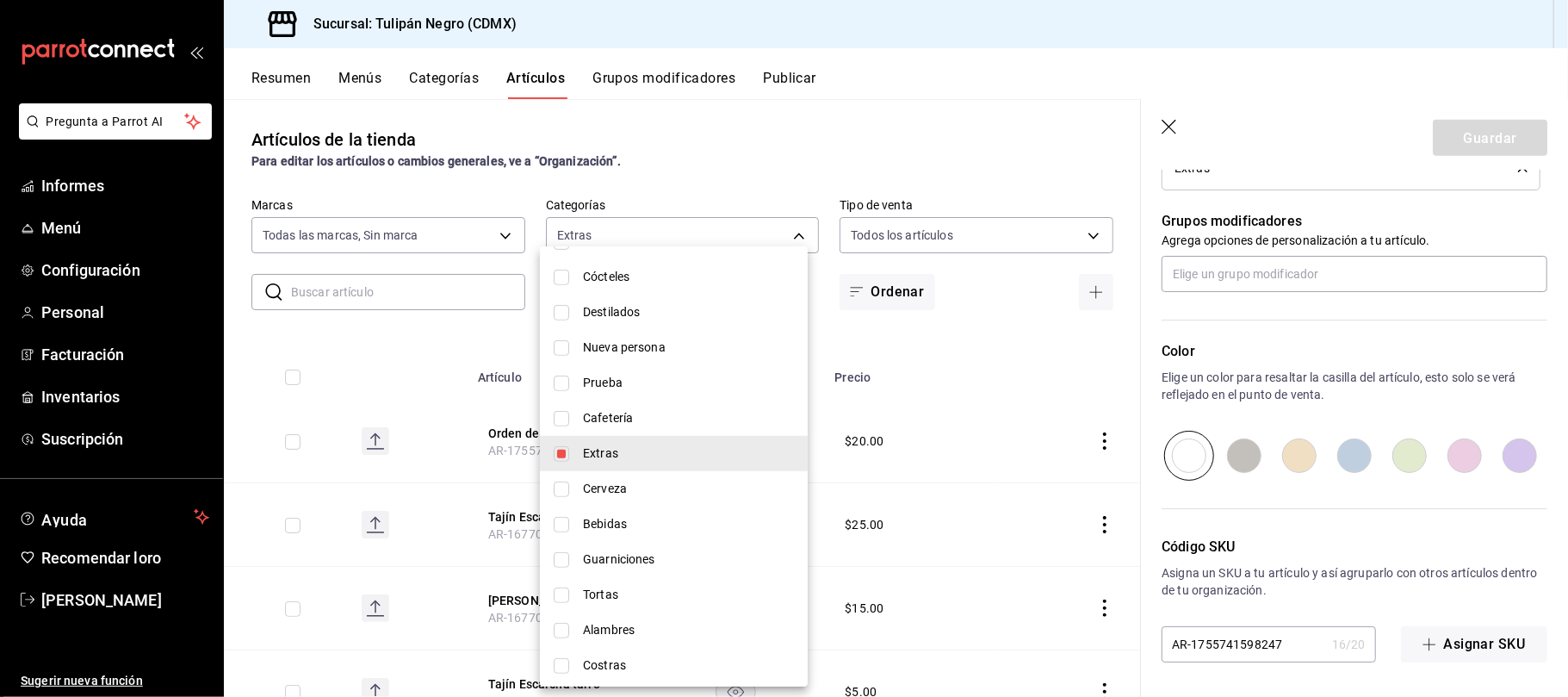
click at [453, 434] on div at bounding box center [784, 348] width 1568 height 697
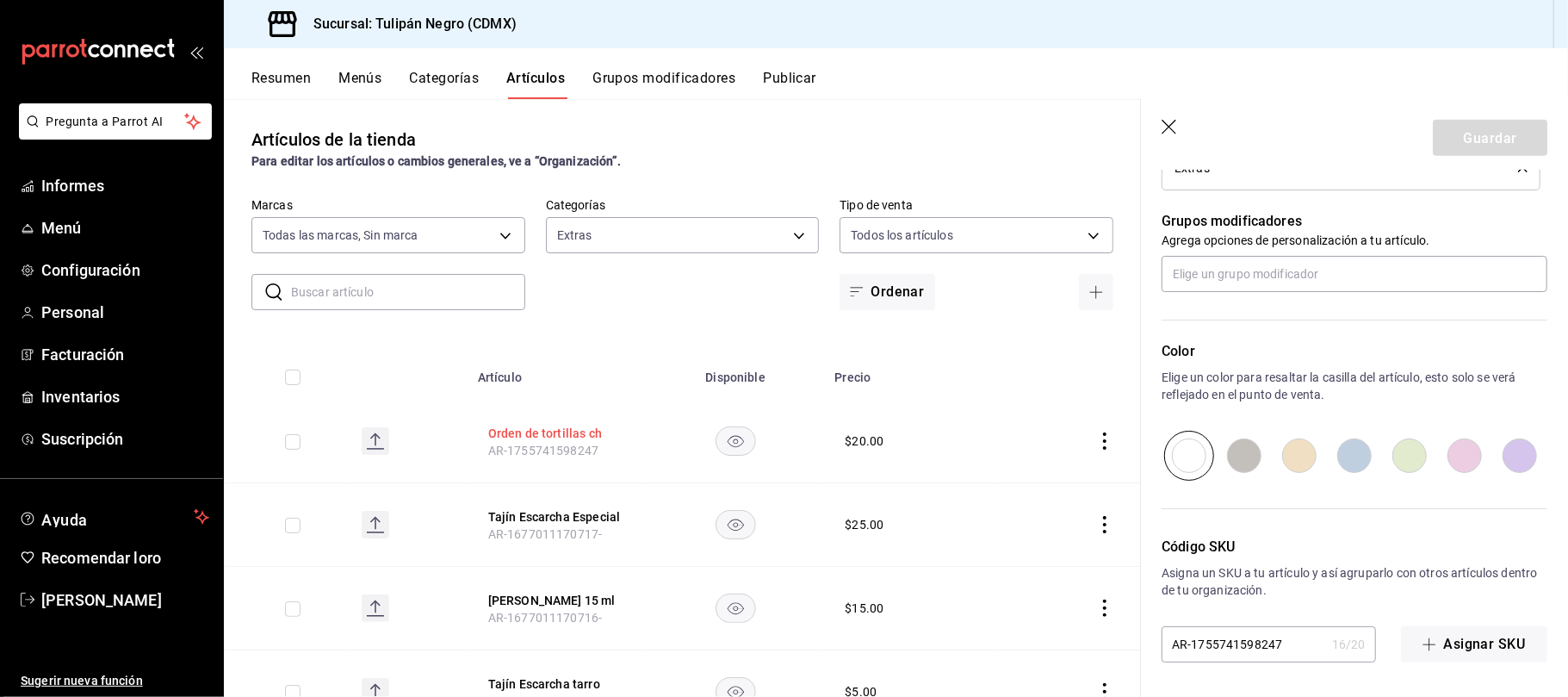
click at [586, 431] on font "Orden de tortillas ch" at bounding box center [546, 432] width 114 height 13
click at [1096, 441] on icon "comportamiento" at bounding box center [1104, 440] width 17 height 17
click at [1038, 483] on font "Editar" at bounding box center [1030, 480] width 33 height 13
click at [1096, 439] on icon "comportamiento" at bounding box center [1104, 440] width 17 height 17
click at [1028, 482] on font "Editar" at bounding box center [1030, 480] width 33 height 13
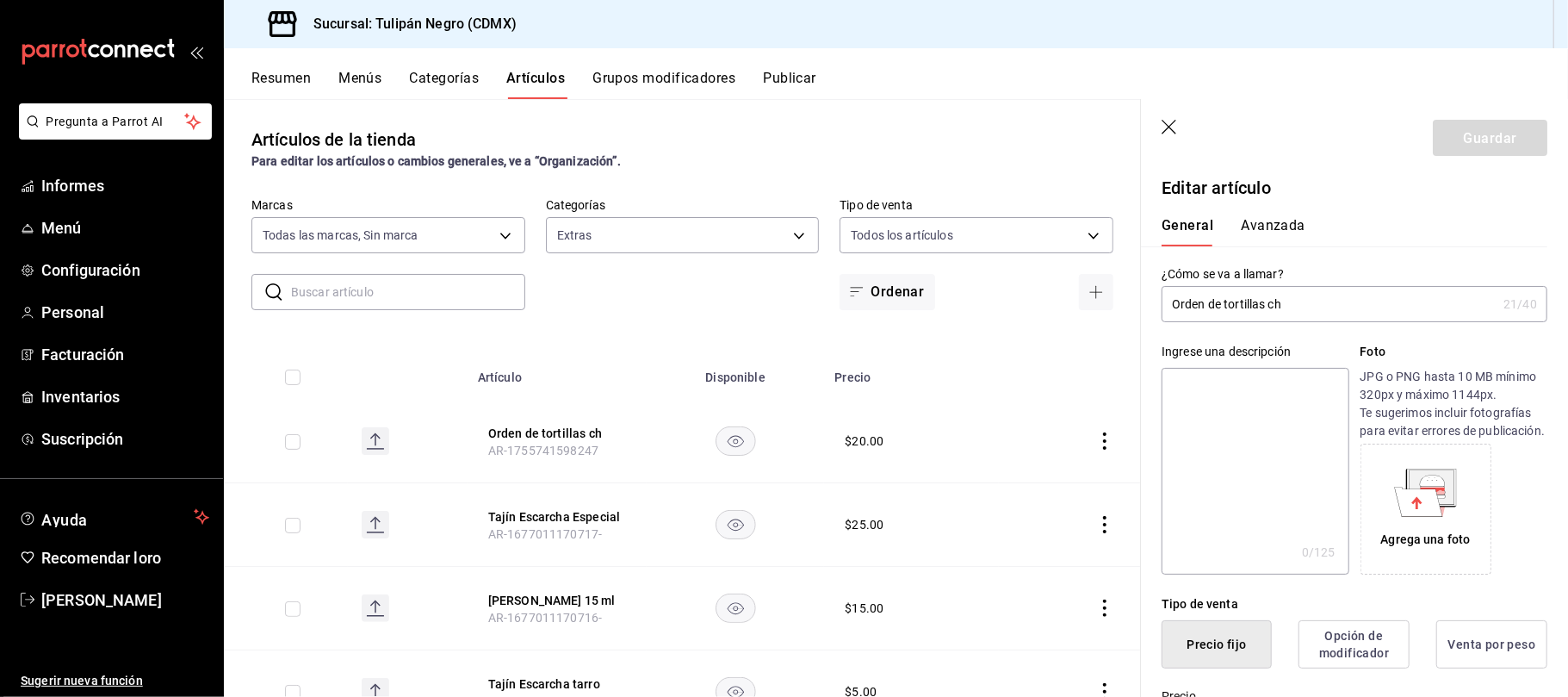
scroll to position [0, 0]
click at [1285, 227] on font "Avanzada" at bounding box center [1273, 226] width 64 height 16
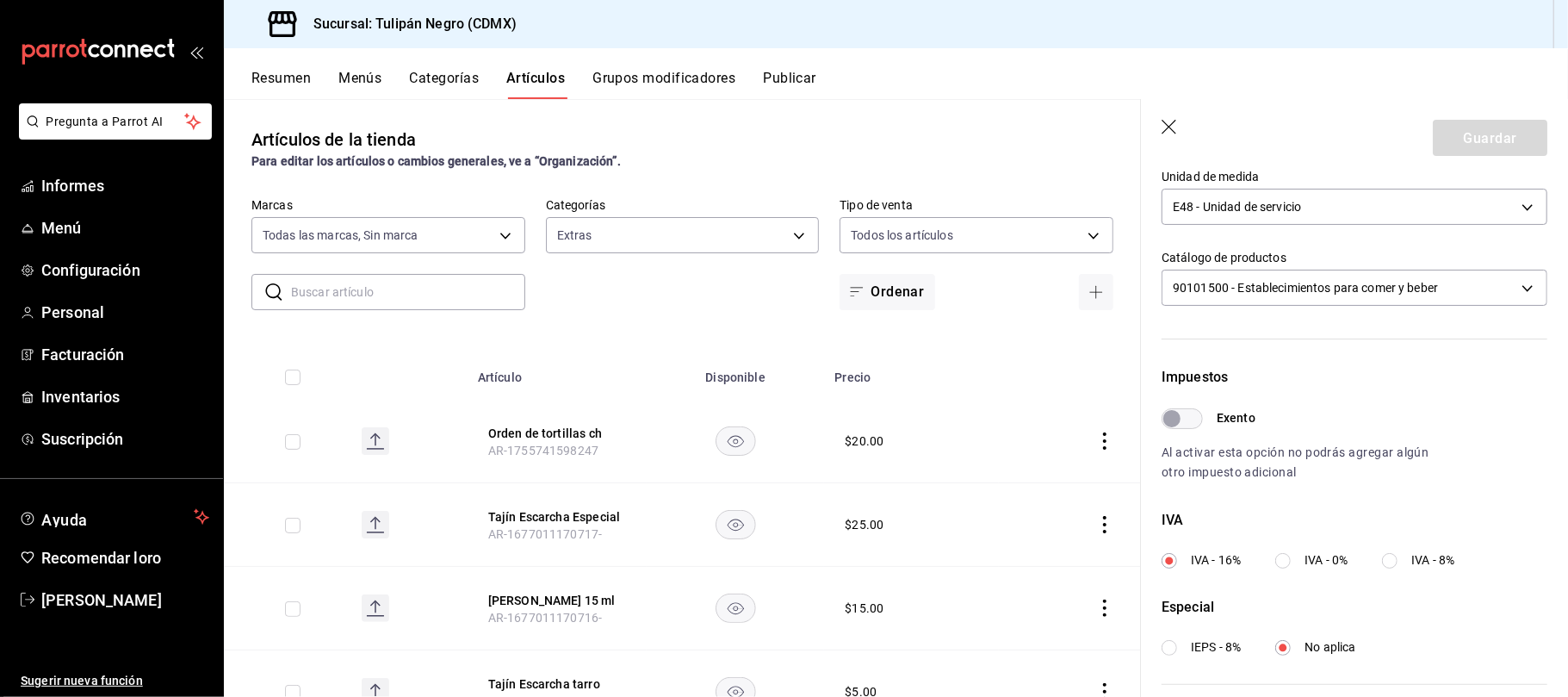
scroll to position [521, 0]
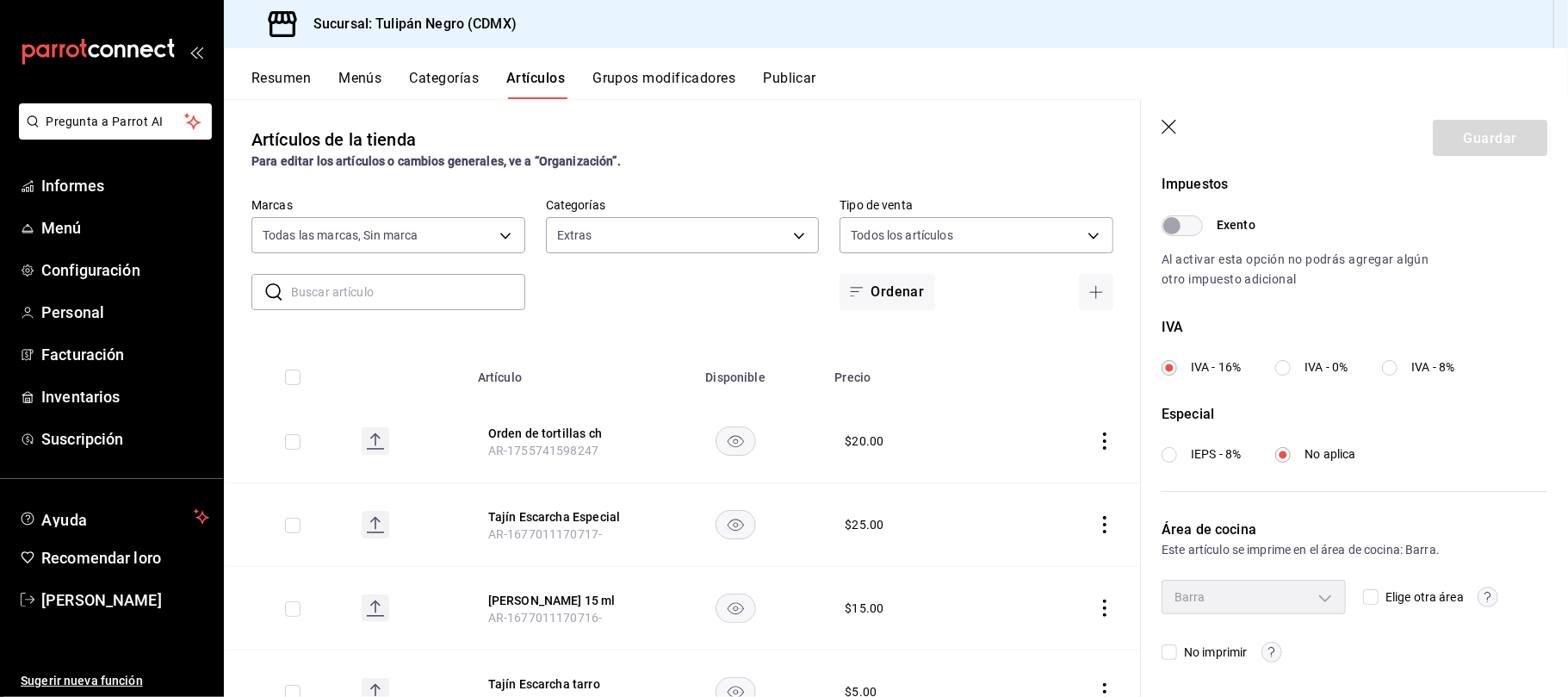
click at [1309, 596] on div "Barra" at bounding box center [1253, 596] width 185 height 35
click at [1319, 596] on div "Barra" at bounding box center [1253, 596] width 185 height 35
click at [1363, 596] on input "Elige otra área" at bounding box center [1370, 596] width 15 height 15
checkbox input "true"
click at [1321, 591] on body "Pregunta a Parrot AI Informes Menú Configuración Personal Facturación Inventari…" at bounding box center [784, 348] width 1568 height 697
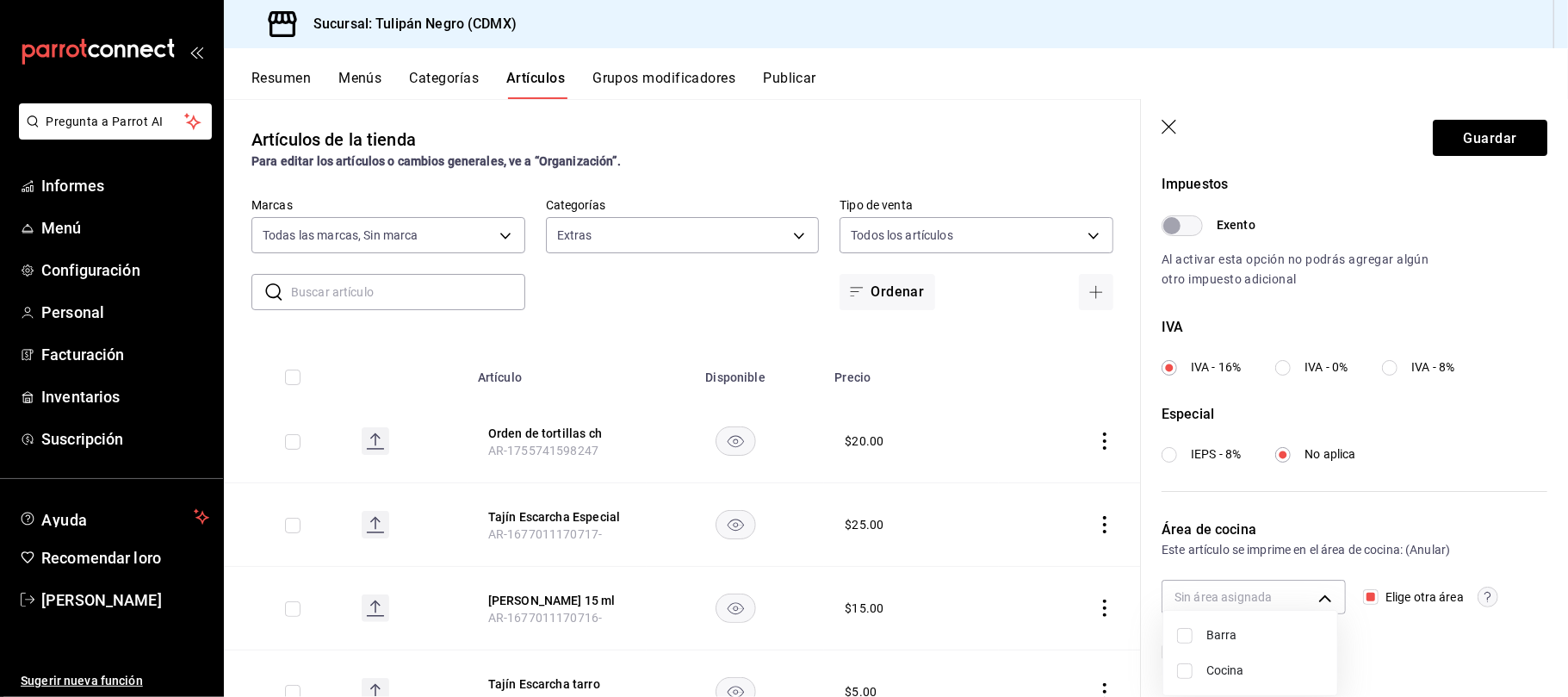
click at [1182, 669] on input "checkbox" at bounding box center [1185, 670] width 15 height 15
checkbox input "true"
type input "837a182f-d626-4478-9eee-45c24fa24074"
click at [1462, 141] on div at bounding box center [784, 348] width 1568 height 697
click at [1504, 135] on button "Guardar" at bounding box center [1490, 137] width 114 height 37
